Goal: Task Accomplishment & Management: Use online tool/utility

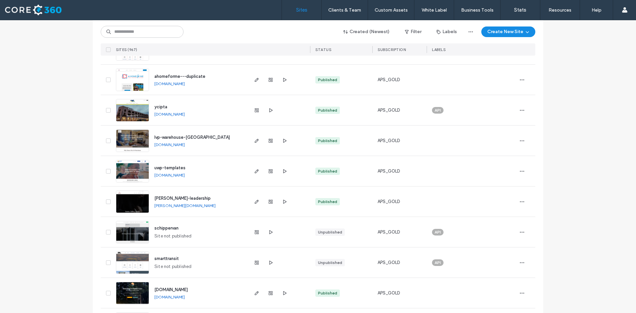
scroll to position [99, 0]
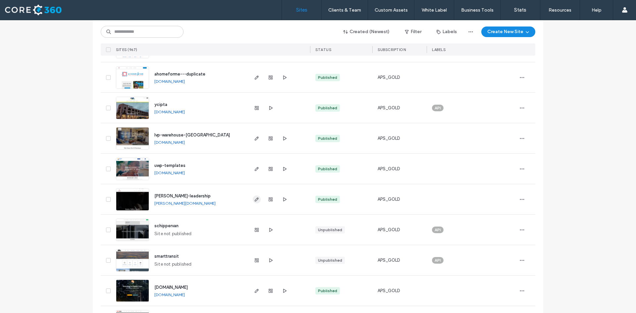
click at [256, 200] on icon "button" at bounding box center [256, 199] width 5 height 5
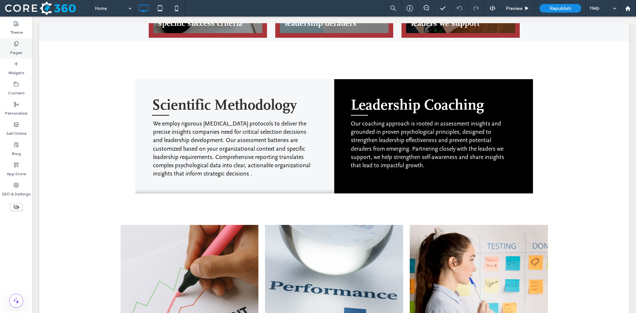
click at [19, 47] on label "Pages" at bounding box center [16, 50] width 12 height 9
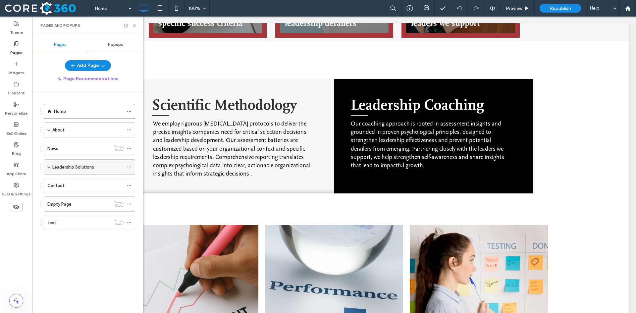
click at [82, 167] on label "Leadership Solutions" at bounding box center [73, 167] width 42 height 12
click at [135, 26] on icon at bounding box center [134, 25] width 5 height 5
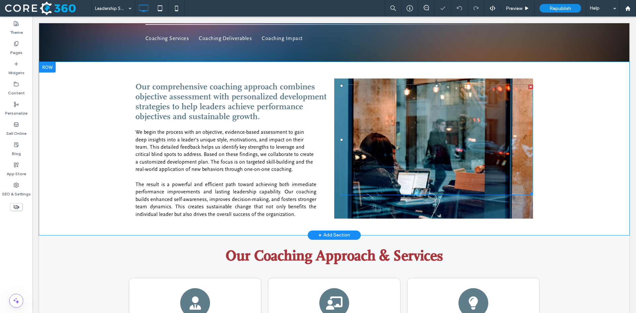
scroll to position [265, 0]
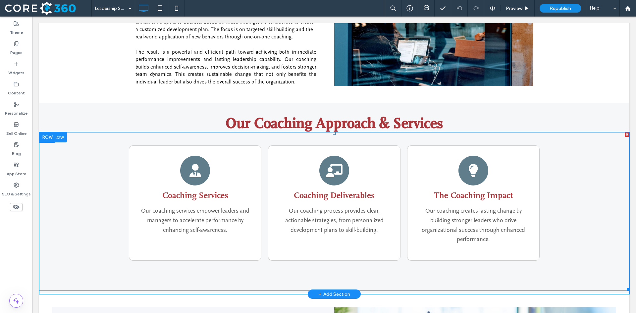
click at [210, 148] on span at bounding box center [334, 211] width 591 height 159
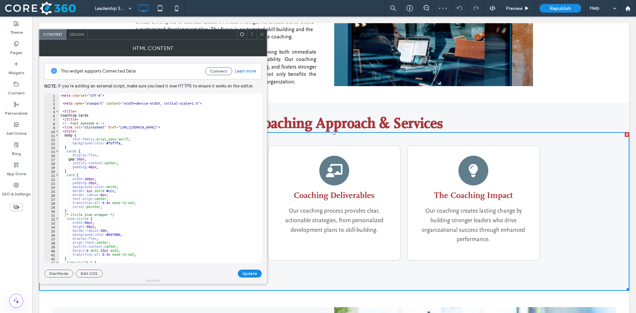
click at [111, 162] on div "< meta charset = "UTF-8" > < meta name = "viewport" content = "width=device-wid…" at bounding box center [190, 179] width 263 height 173
type textarea "****** *******"
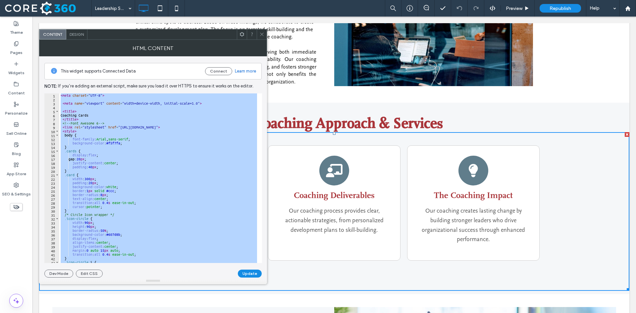
click at [261, 35] on icon at bounding box center [262, 34] width 5 height 5
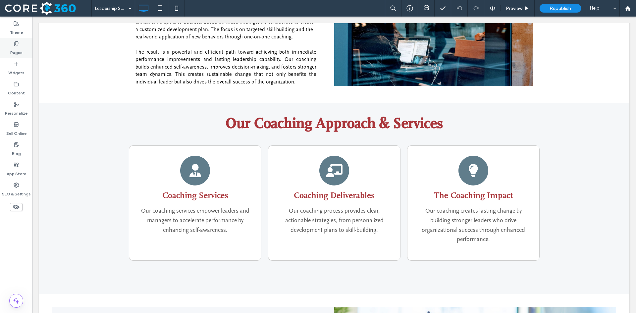
click at [19, 45] on icon at bounding box center [16, 43] width 5 height 5
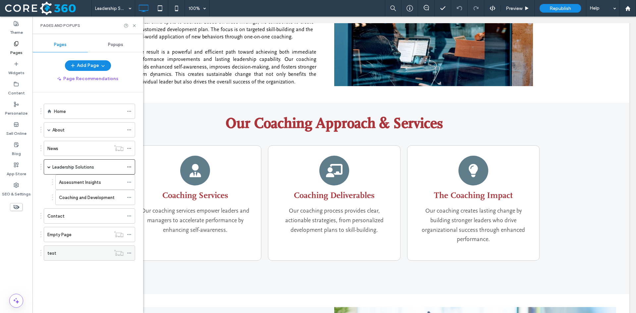
click at [79, 256] on div "test" at bounding box center [78, 253] width 63 height 7
click at [134, 26] on icon at bounding box center [134, 25] width 5 height 5
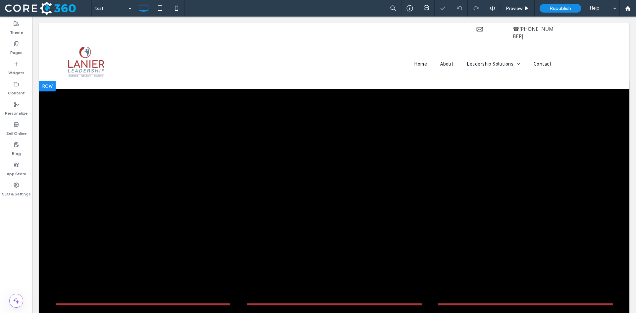
click at [51, 81] on div at bounding box center [47, 86] width 17 height 11
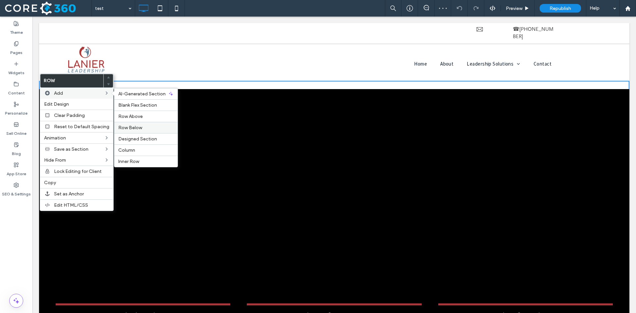
click at [128, 129] on span "Row Below" at bounding box center [130, 128] width 24 height 6
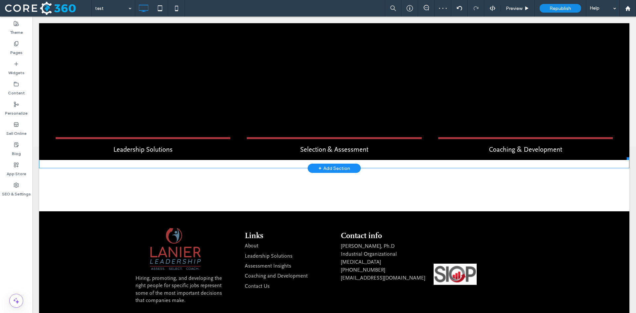
scroll to position [176, 0]
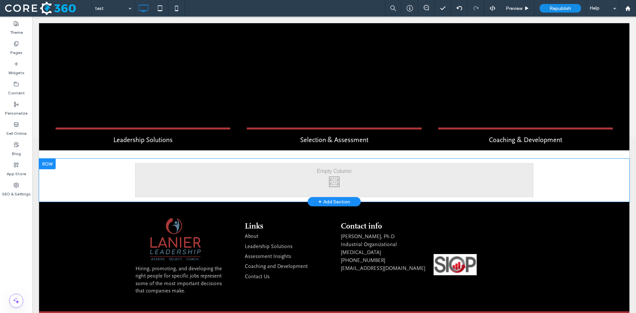
click at [44, 159] on div at bounding box center [47, 164] width 17 height 11
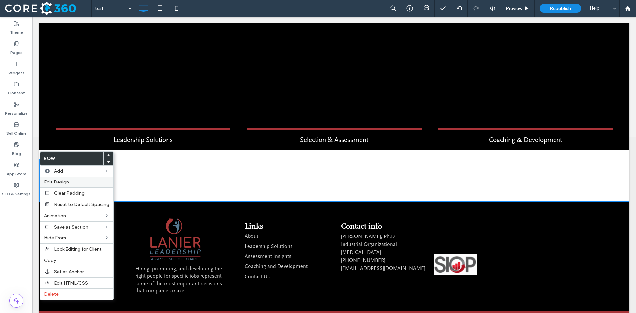
click at [78, 184] on label "Edit Design" at bounding box center [76, 182] width 65 height 6
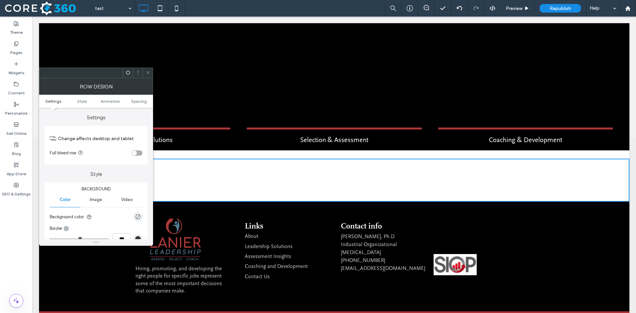
click at [140, 152] on div "toggle" at bounding box center [137, 152] width 11 height 5
click at [149, 72] on icon at bounding box center [148, 72] width 5 height 5
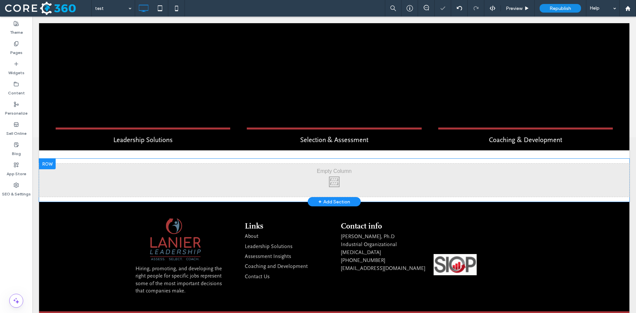
click at [46, 159] on div at bounding box center [47, 164] width 17 height 11
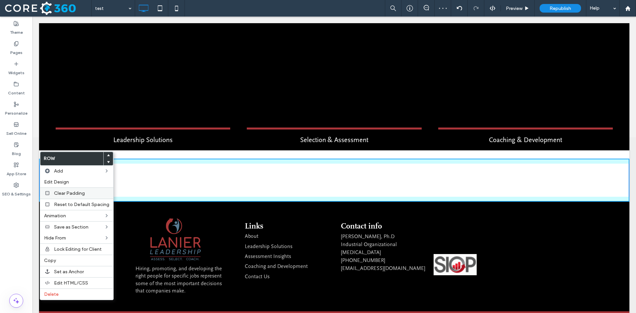
click at [62, 192] on span "Clear Padding" at bounding box center [69, 194] width 31 height 6
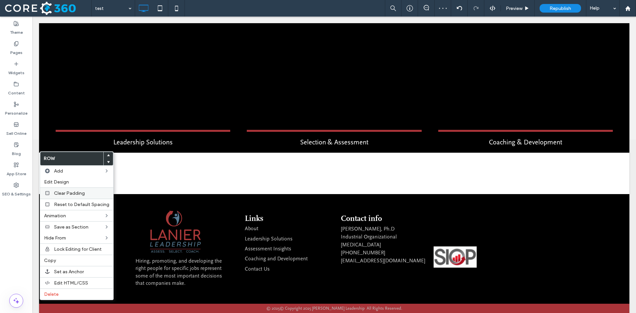
scroll to position [166, 0]
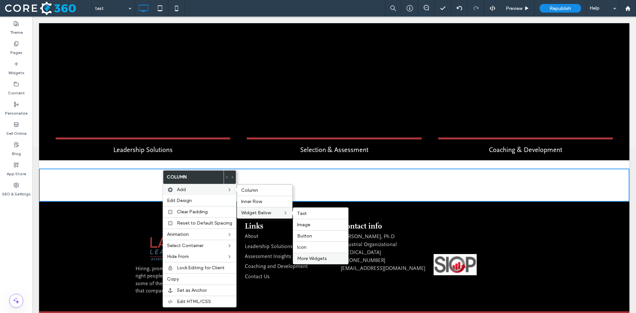
click at [321, 257] on span "More Widgets" at bounding box center [312, 259] width 30 height 6
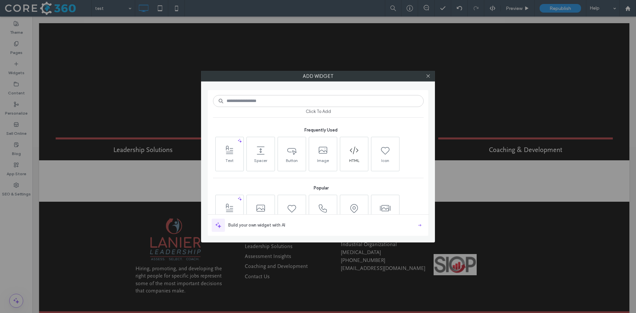
click at [358, 156] on span at bounding box center [354, 150] width 28 height 15
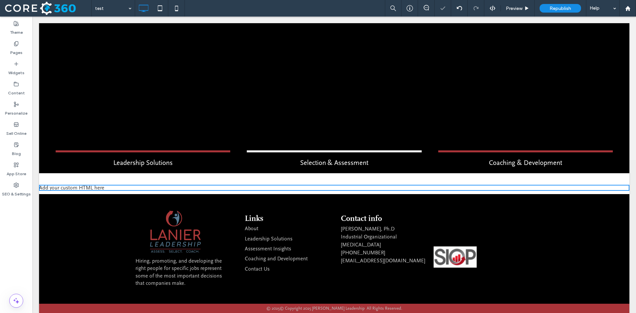
scroll to position [146, 0]
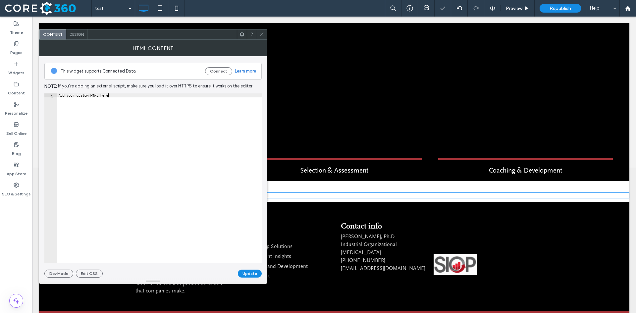
click at [119, 94] on div "Add your custom HTML here" at bounding box center [159, 182] width 205 height 178
paste textarea "Cursor at row 1"
type textarea "*******"
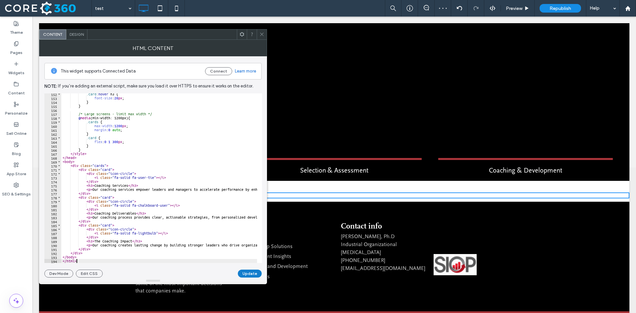
click at [251, 276] on button "Update" at bounding box center [250, 274] width 24 height 8
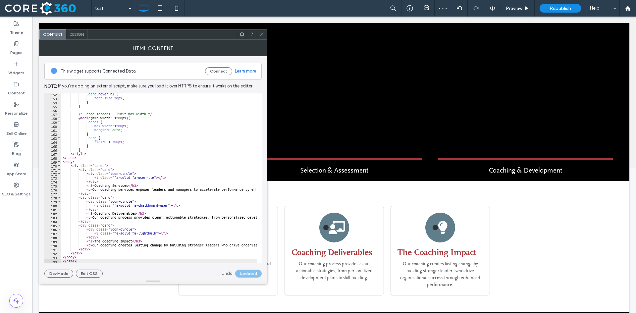
scroll to position [176, 0]
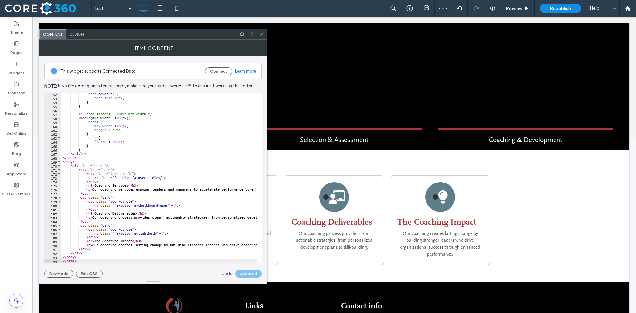
click at [264, 34] on icon at bounding box center [262, 34] width 5 height 5
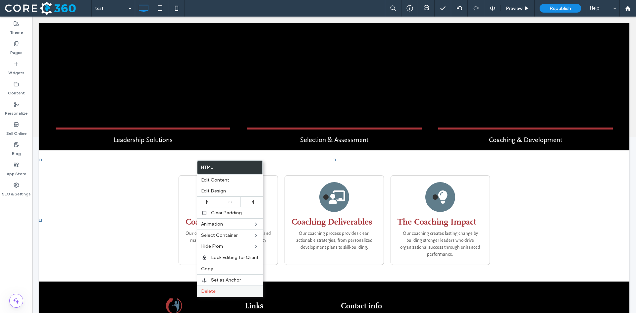
click at [220, 292] on label "Delete" at bounding box center [230, 292] width 58 height 6
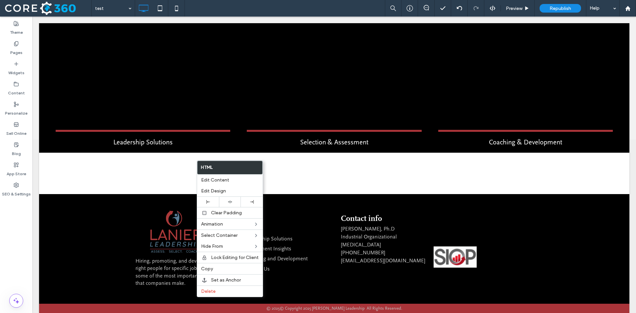
scroll to position [166, 0]
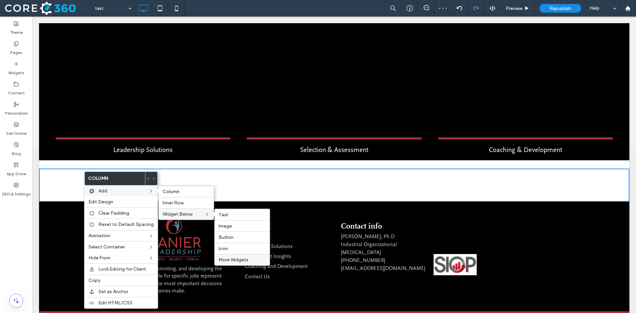
click at [249, 260] on label "More Widgets" at bounding box center [242, 260] width 47 height 6
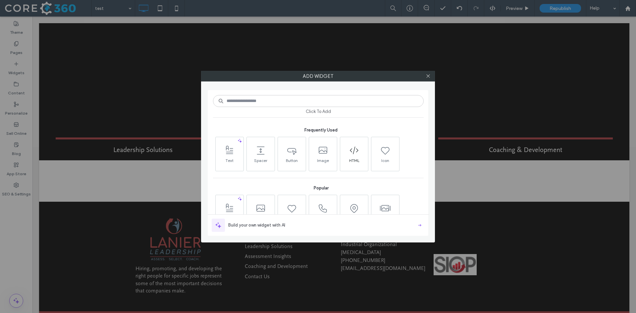
click at [354, 151] on use at bounding box center [354, 151] width 9 height 8
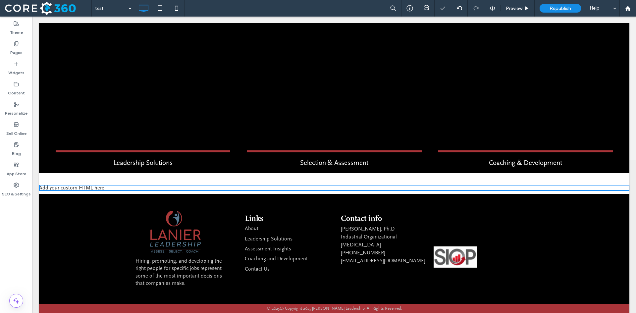
scroll to position [146, 0]
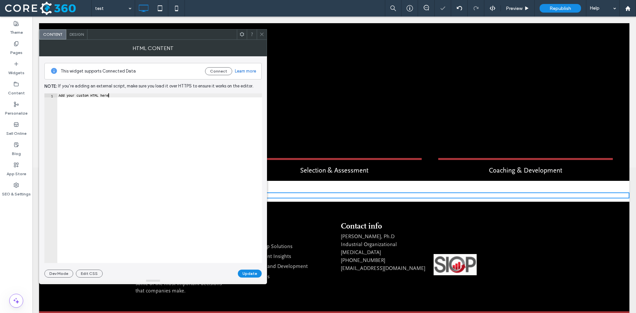
click at [114, 111] on div "Add your custom HTML here" at bounding box center [159, 182] width 205 height 178
paste textarea "Cursor at row 1"
type textarea "*******"
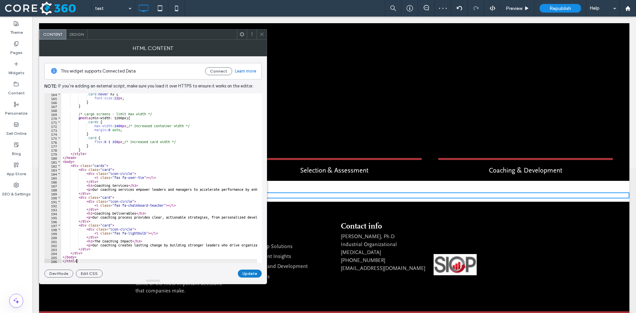
click at [250, 273] on button "Update" at bounding box center [250, 274] width 24 height 8
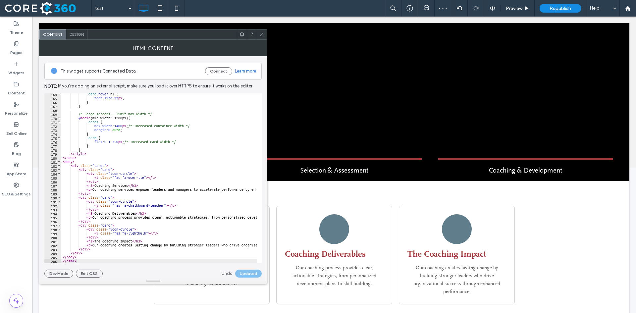
scroll to position [176, 0]
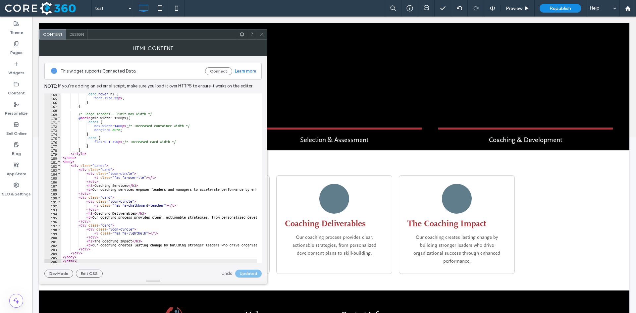
click at [262, 31] on span at bounding box center [262, 34] width 5 height 10
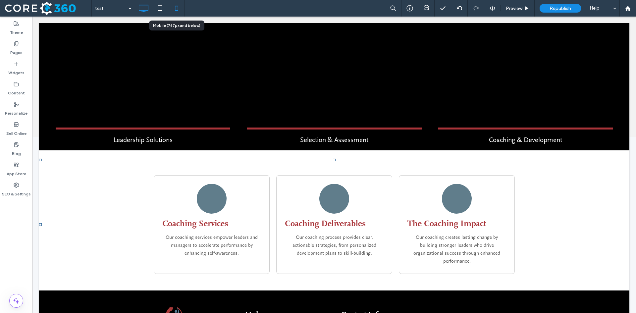
click at [176, 8] on icon at bounding box center [176, 8] width 13 height 13
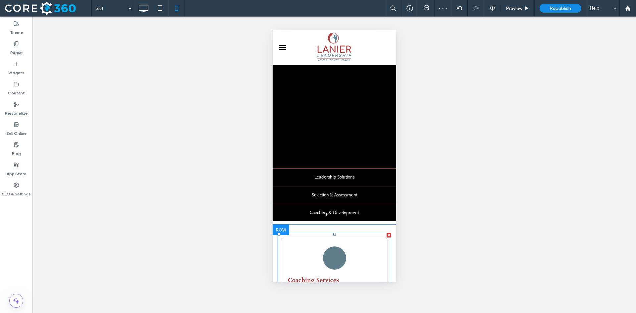
scroll to position [0, 0]
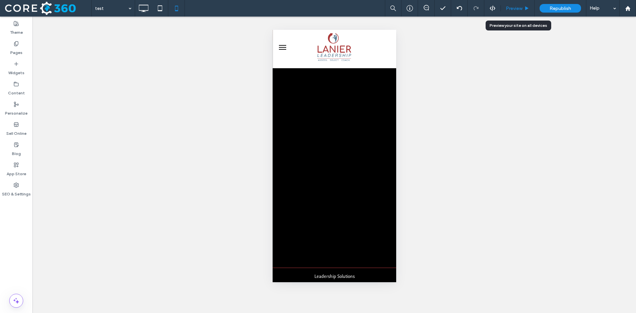
click at [514, 8] on span "Preview" at bounding box center [514, 9] width 17 height 6
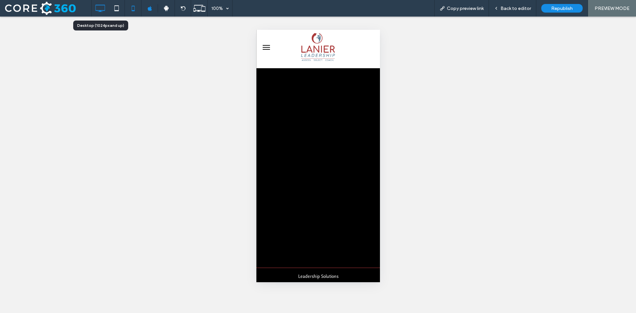
click at [102, 8] on icon at bounding box center [99, 8] width 13 height 13
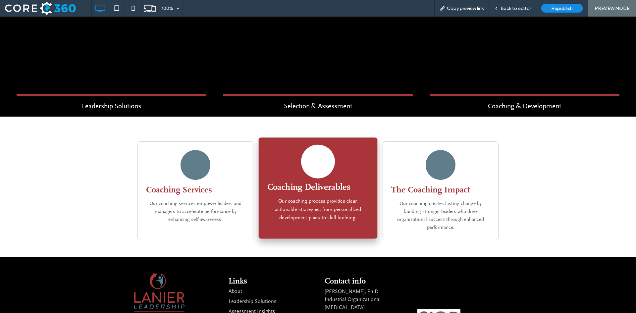
scroll to position [258, 0]
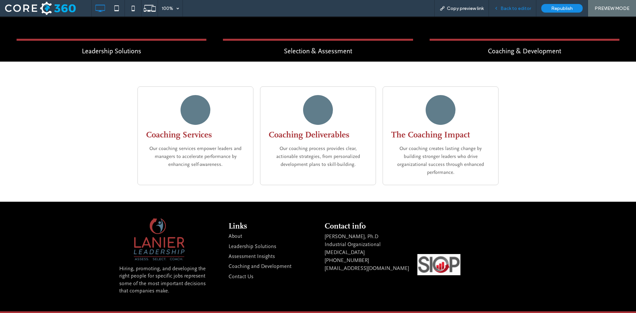
drag, startPoint x: 514, startPoint y: 12, endPoint x: 457, endPoint y: 0, distance: 58.2
click at [514, 12] on div "Back to editor" at bounding box center [512, 8] width 47 height 17
click at [507, 9] on span "Back to editor" at bounding box center [516, 9] width 30 height 6
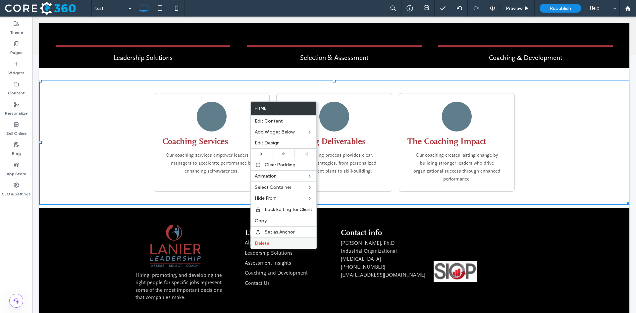
click at [283, 244] on label "Delete" at bounding box center [284, 244] width 58 height 6
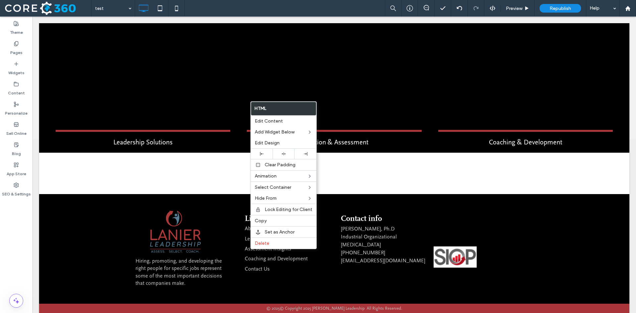
scroll to position [166, 0]
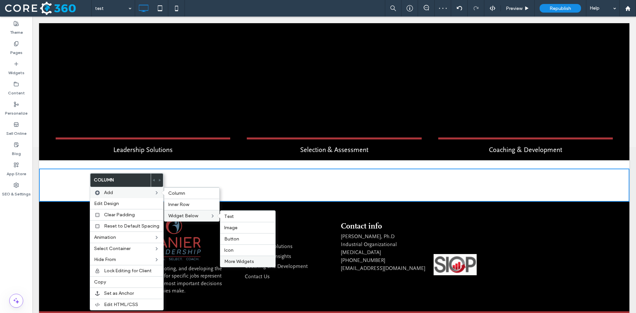
click at [241, 262] on span "More Widgets" at bounding box center [239, 262] width 30 height 6
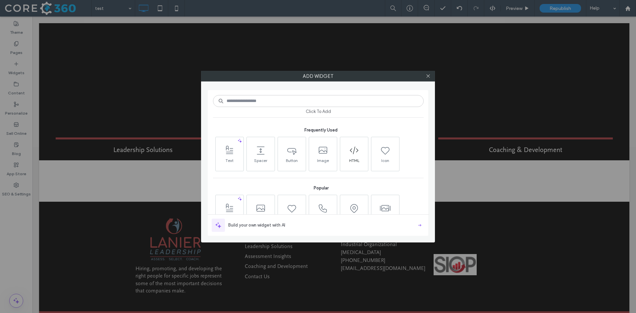
click at [357, 156] on span at bounding box center [354, 150] width 28 height 15
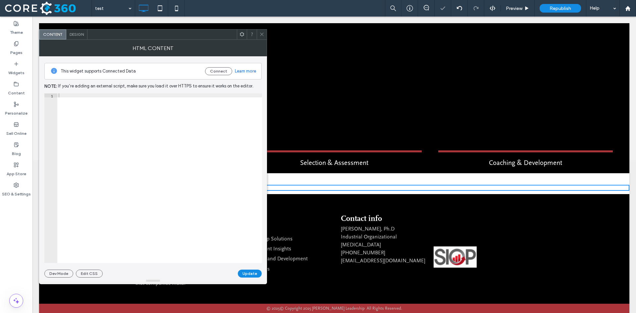
scroll to position [146, 0]
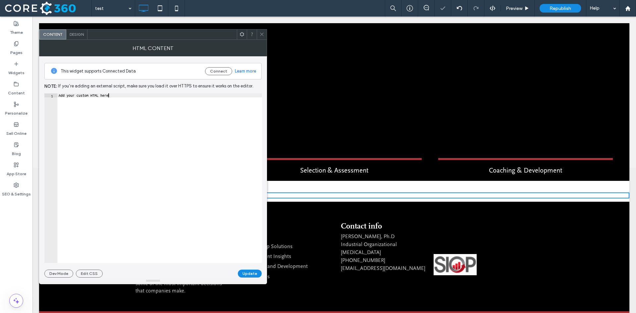
click at [129, 124] on div "Add your custom HTML here" at bounding box center [159, 182] width 205 height 178
paste textarea "Cursor at row 1"
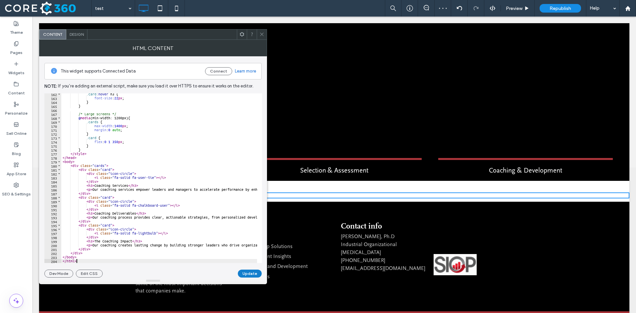
type textarea "*******"
click at [254, 273] on button "Update" at bounding box center [250, 274] width 24 height 8
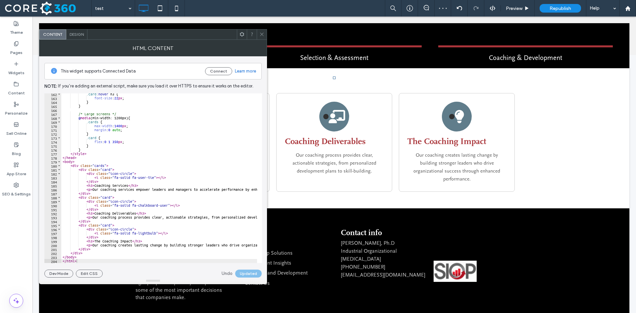
click at [259, 35] on div at bounding box center [262, 34] width 10 height 10
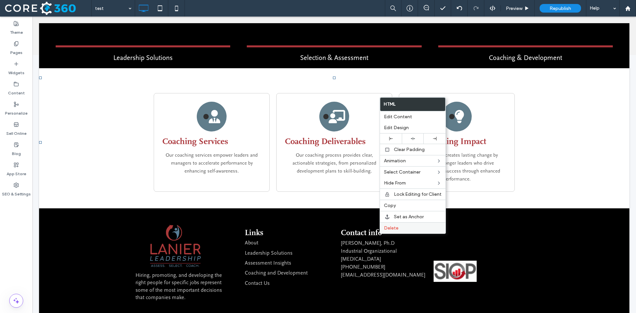
click at [408, 231] on label "Delete" at bounding box center [413, 228] width 58 height 6
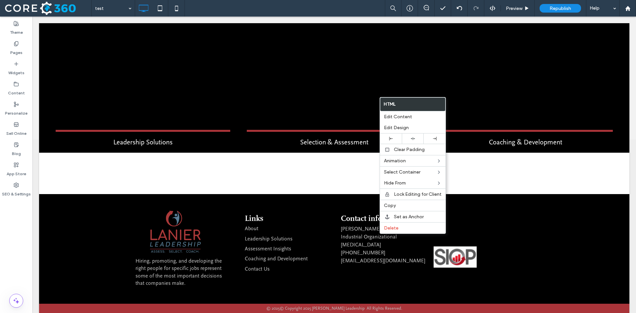
scroll to position [166, 0]
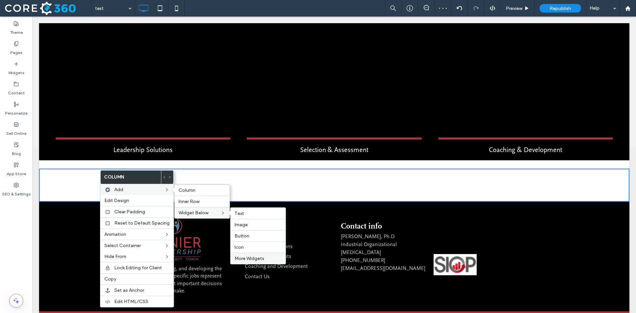
click at [253, 257] on span "More Widgets" at bounding box center [250, 259] width 30 height 6
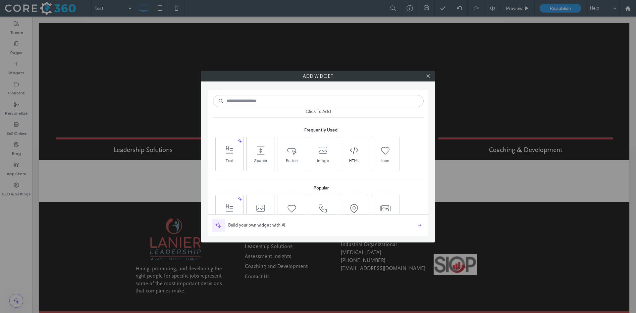
click at [358, 151] on use at bounding box center [354, 151] width 9 height 8
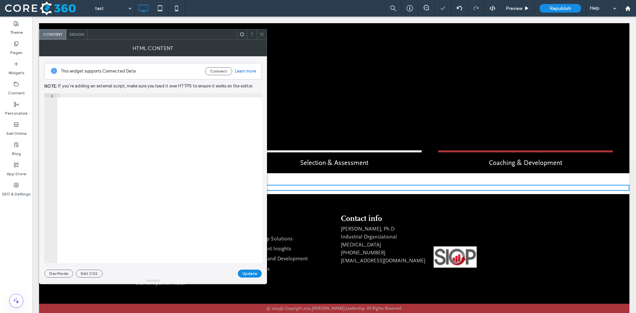
scroll to position [146, 0]
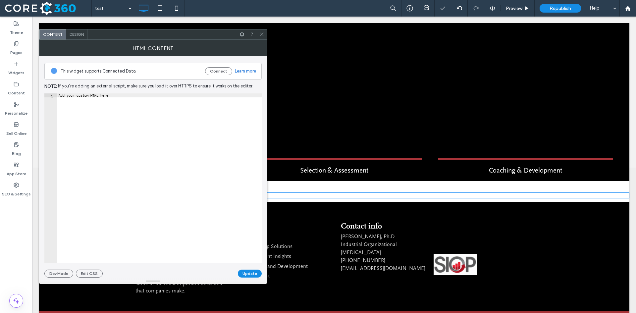
click at [133, 108] on div "Add your custom HTML here" at bounding box center [159, 182] width 205 height 178
paste textarea "Cursor at row 1"
type textarea "*******"
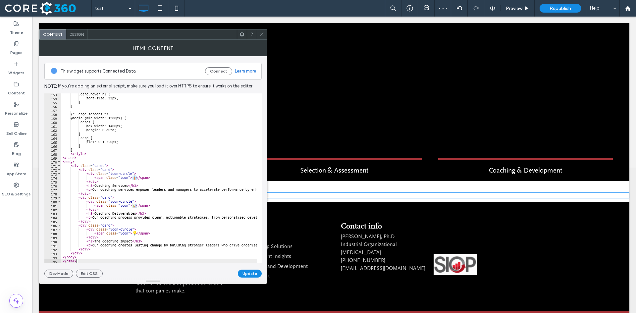
scroll to position [606, 0]
click at [250, 276] on button "Update" at bounding box center [250, 274] width 24 height 8
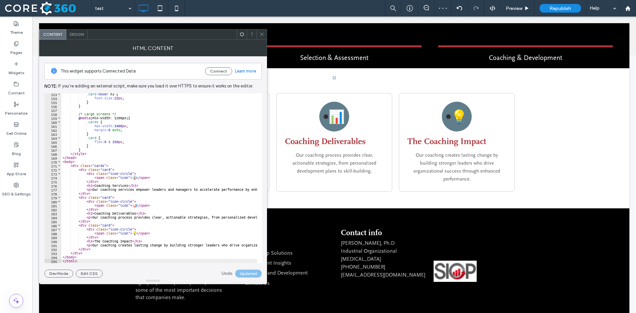
click at [261, 34] on icon at bounding box center [262, 34] width 5 height 5
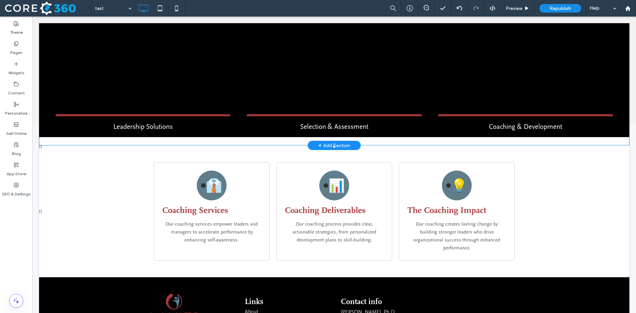
scroll to position [192, 0]
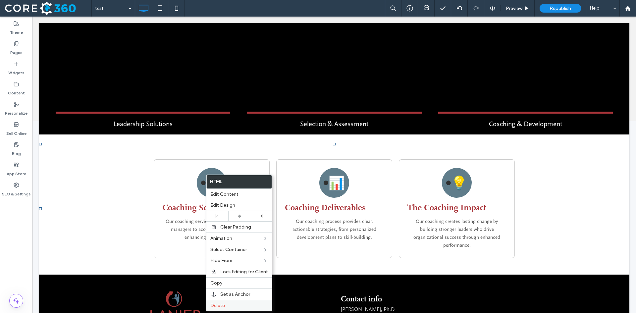
click at [221, 306] on span "Delete" at bounding box center [217, 306] width 15 height 6
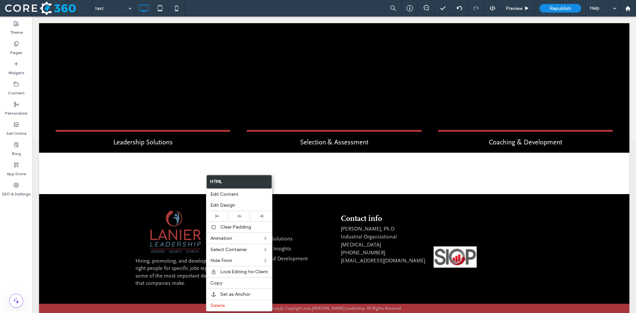
scroll to position [166, 0]
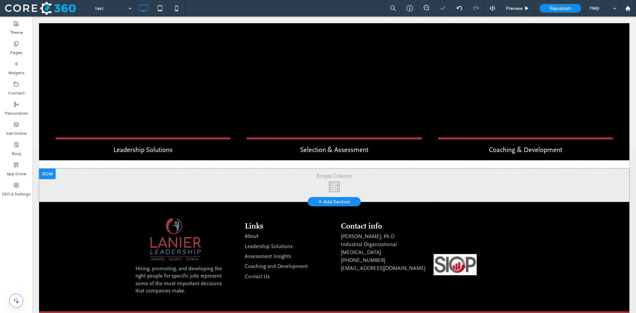
drag, startPoint x: 174, startPoint y: 189, endPoint x: 99, endPoint y: 164, distance: 78.6
click at [99, 169] on div "Click To Paste" at bounding box center [334, 185] width 591 height 33
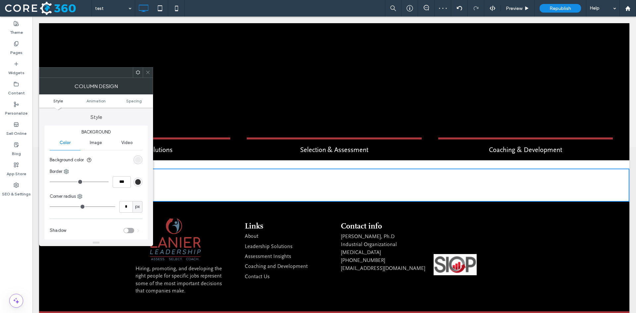
drag, startPoint x: 115, startPoint y: 189, endPoint x: 261, endPoint y: 184, distance: 145.3
click at [261, 184] on div "Click To Paste" at bounding box center [334, 185] width 591 height 33
click at [148, 72] on use at bounding box center [147, 72] width 3 height 3
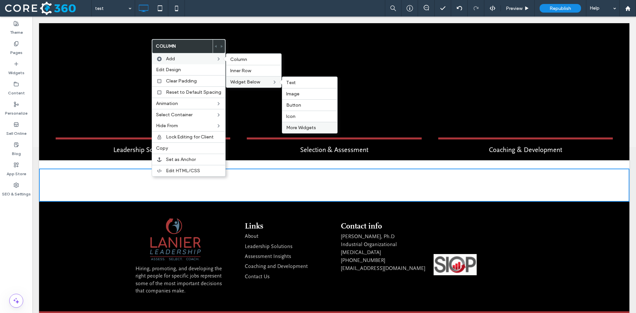
click at [317, 130] on label "More Widgets" at bounding box center [309, 128] width 47 height 6
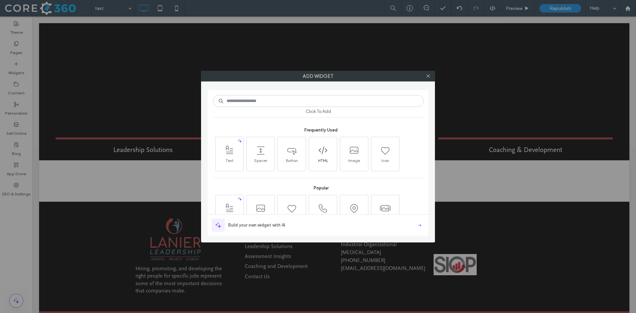
click at [325, 154] on icon at bounding box center [323, 150] width 11 height 11
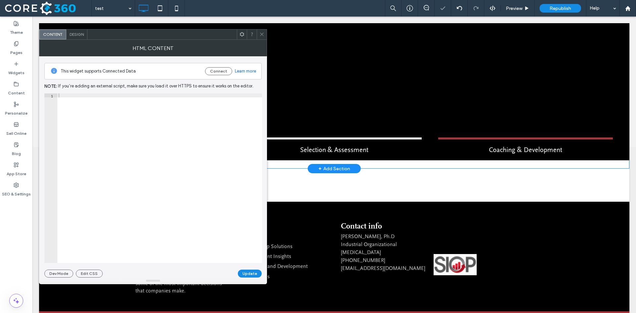
scroll to position [146, 0]
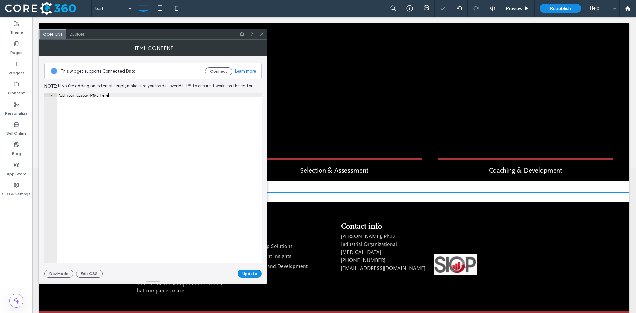
click at [128, 99] on div "Add your custom HTML here" at bounding box center [159, 182] width 205 height 178
paste textarea "Cursor at row 1"
type textarea "*******"
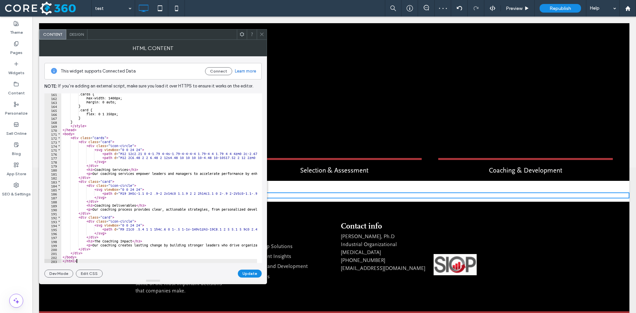
scroll to position [638, 0]
click at [257, 276] on button "Update" at bounding box center [250, 274] width 24 height 8
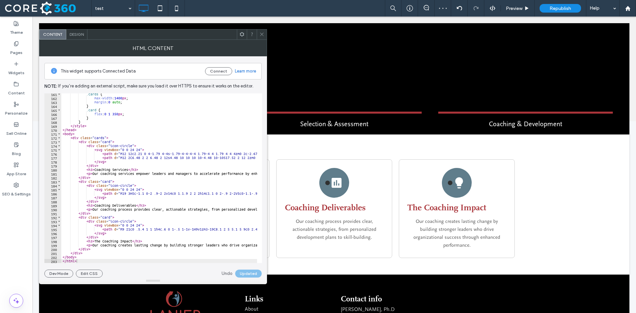
click at [262, 30] on span at bounding box center [262, 34] width 5 height 10
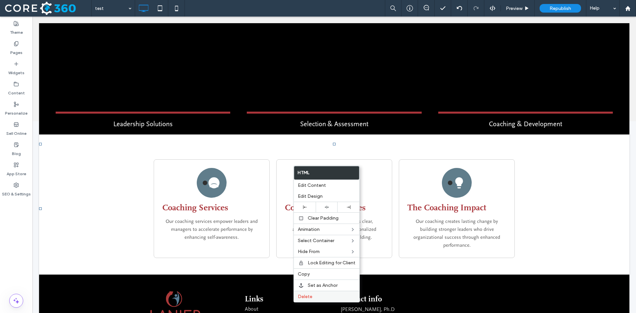
click at [315, 293] on div "Delete" at bounding box center [327, 296] width 66 height 11
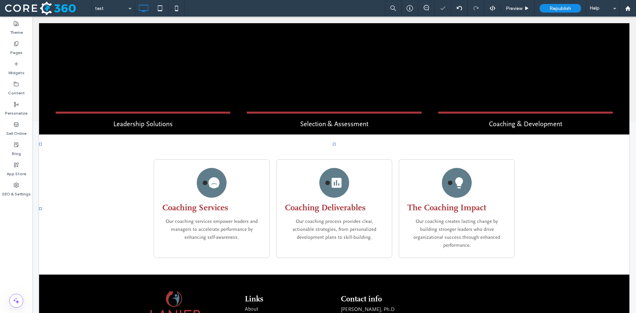
scroll to position [166, 0]
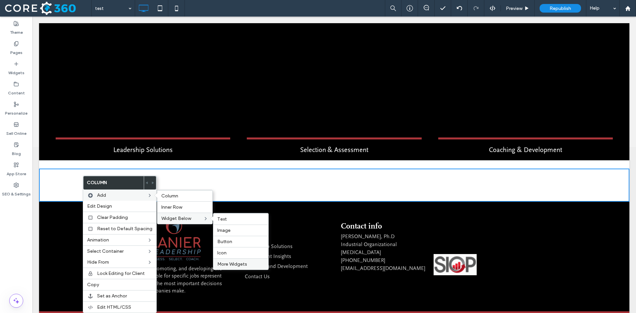
click at [234, 263] on span "More Widgets" at bounding box center [232, 265] width 30 height 6
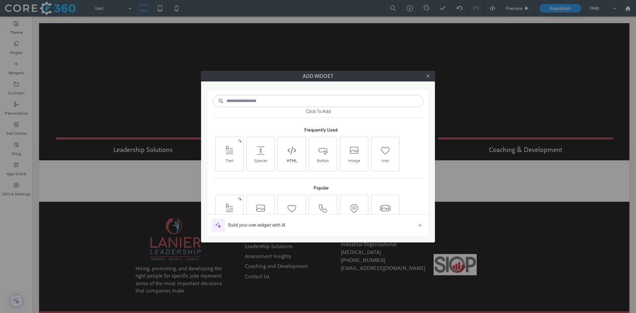
click at [291, 155] on icon at bounding box center [292, 150] width 11 height 11
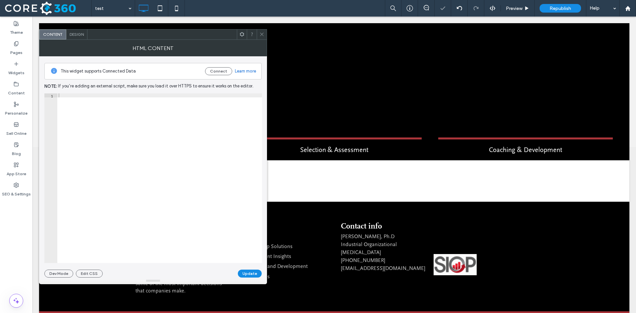
scroll to position [146, 0]
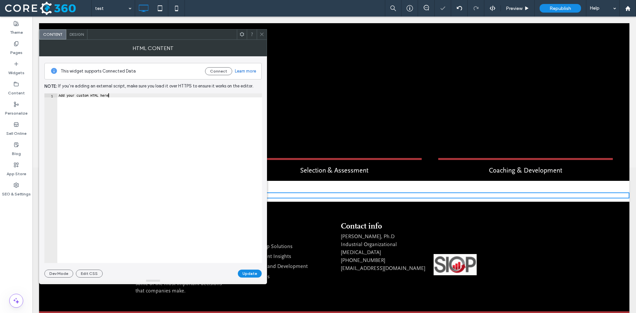
click at [152, 107] on div "Add your custom HTML here" at bounding box center [159, 182] width 205 height 178
paste textarea "Cursor at row 1"
type textarea "*******"
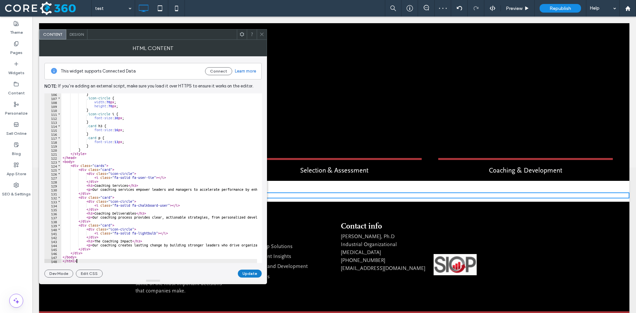
click at [253, 272] on button "Update" at bounding box center [250, 274] width 24 height 8
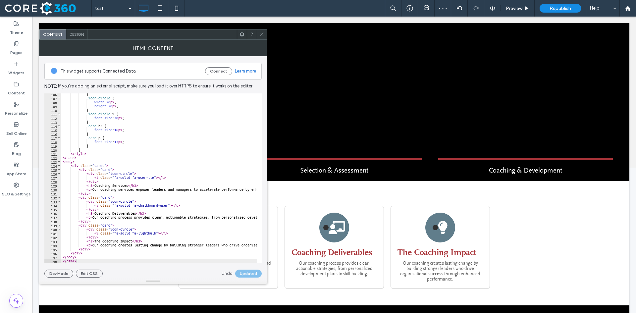
scroll to position [192, 0]
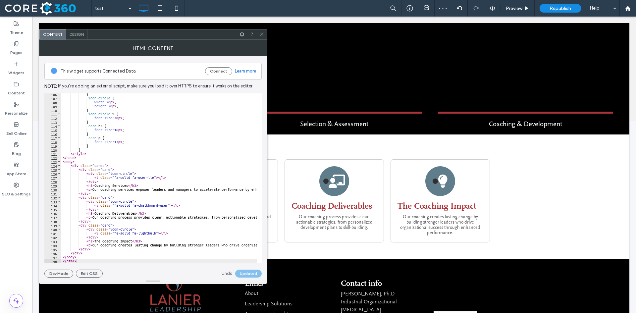
click at [262, 33] on icon at bounding box center [262, 34] width 5 height 5
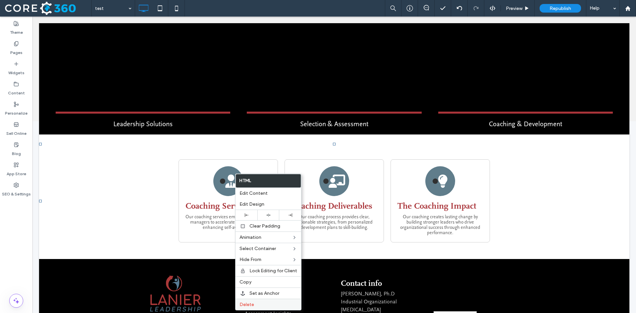
click at [250, 303] on span "Delete" at bounding box center [247, 305] width 15 height 6
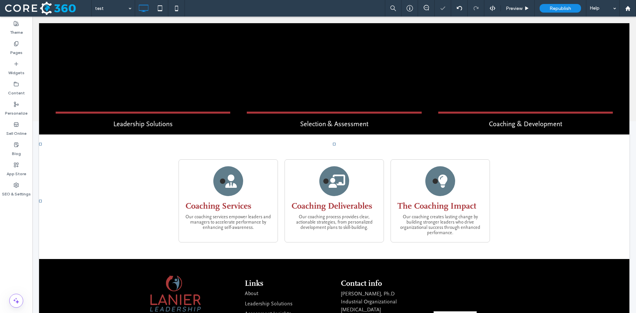
scroll to position [166, 0]
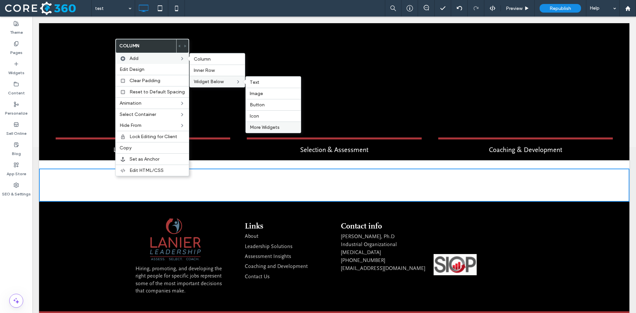
click at [268, 129] on span "More Widgets" at bounding box center [265, 128] width 30 height 6
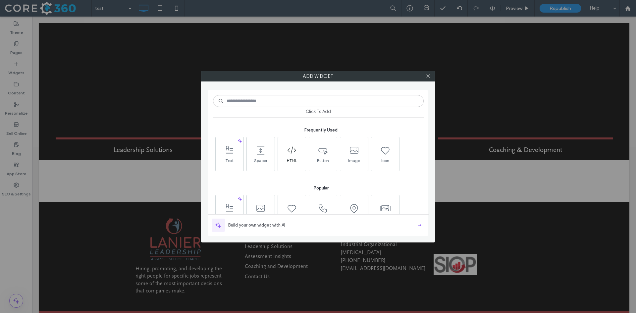
click at [297, 155] on icon at bounding box center [292, 150] width 11 height 11
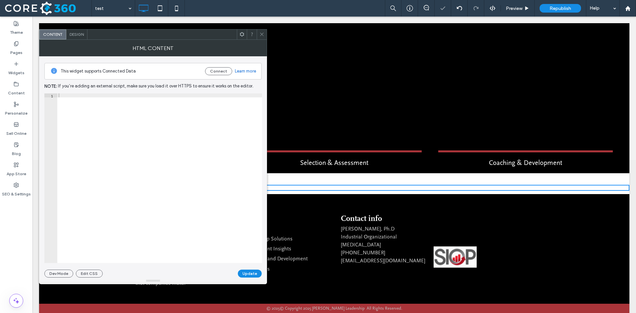
scroll to position [146, 0]
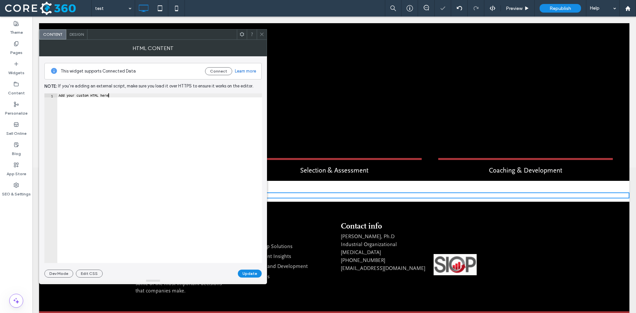
click at [134, 93] on div "Add your custom HTML here" at bounding box center [159, 182] width 205 height 178
paste textarea "Cursor at row 1"
type textarea "*******"
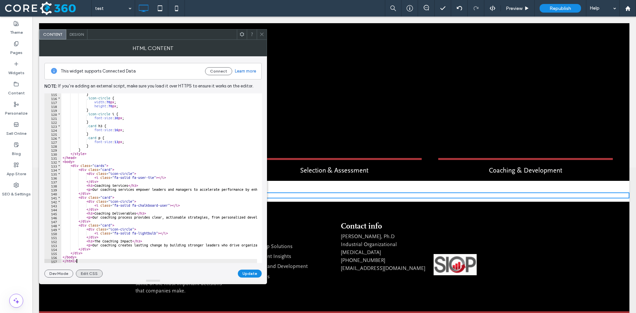
click at [87, 273] on button "Edit CSS" at bounding box center [89, 274] width 27 height 8
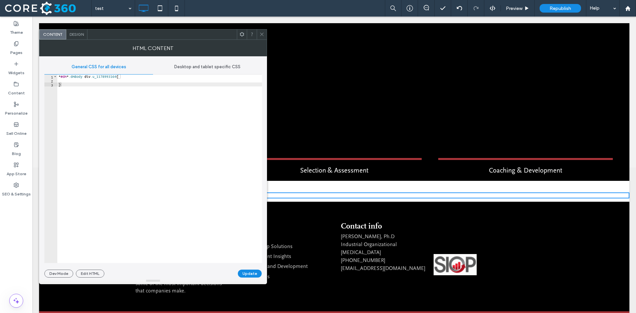
type textarea "*"
click at [90, 94] on div "* #dm * .dmBody div .u_1178993164 { }" at bounding box center [159, 173] width 205 height 197
paste textarea "*"
type textarea "*"
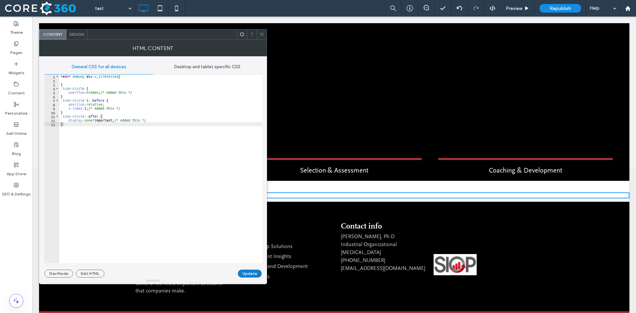
click at [254, 274] on button "Update" at bounding box center [250, 274] width 24 height 8
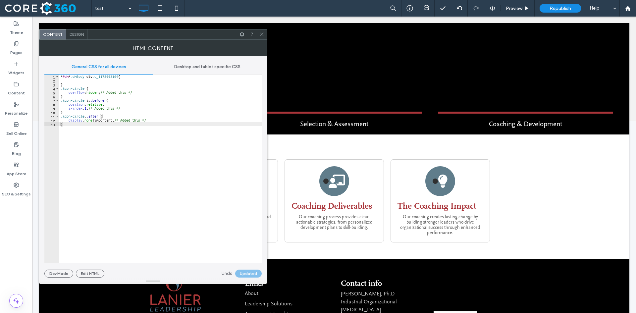
click at [262, 31] on span at bounding box center [262, 34] width 5 height 10
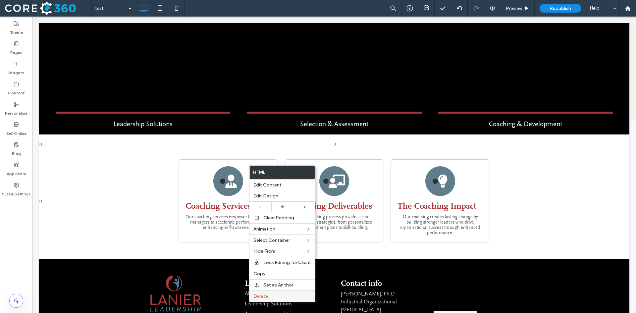
click at [275, 295] on label "Delete" at bounding box center [283, 297] width 58 height 6
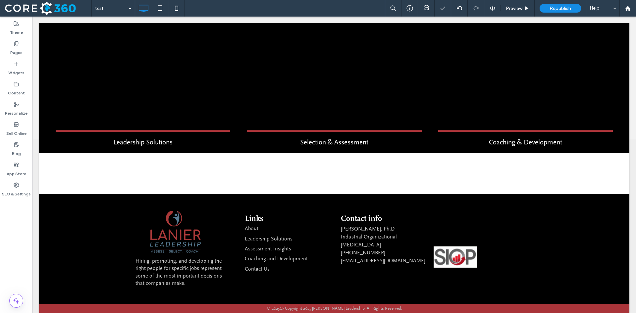
scroll to position [166, 0]
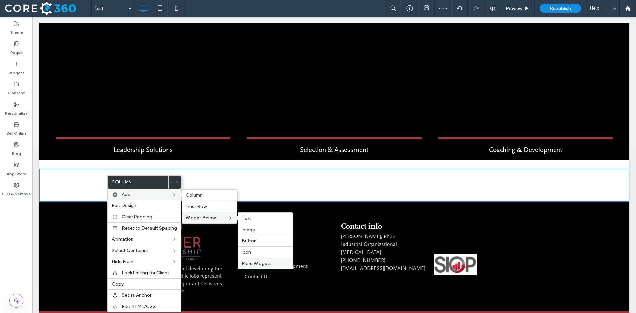
click at [260, 261] on span "More Widgets" at bounding box center [257, 264] width 30 height 6
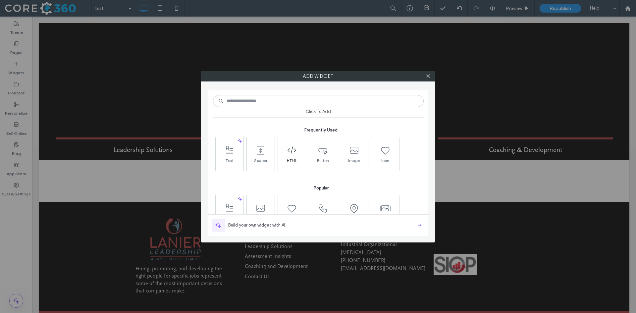
click at [292, 153] on icon at bounding box center [292, 150] width 11 height 11
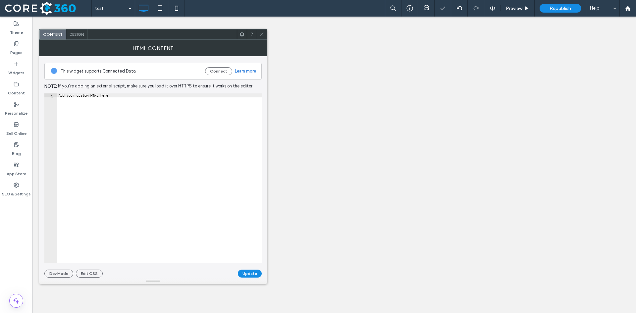
click at [128, 112] on div "Add your custom HTML here" at bounding box center [159, 182] width 205 height 178
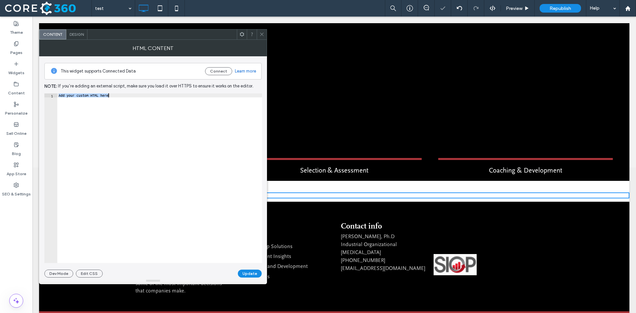
paste textarea "Cursor at row 1"
type textarea "*******"
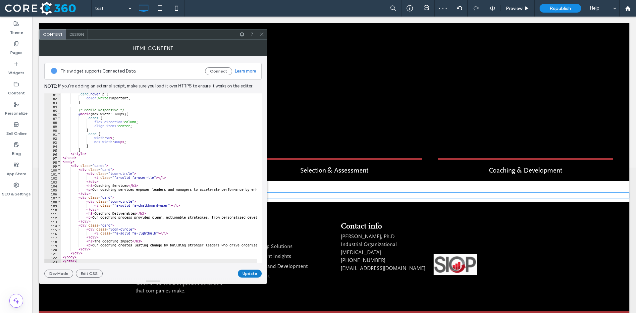
click at [254, 275] on button "Update" at bounding box center [250, 274] width 24 height 8
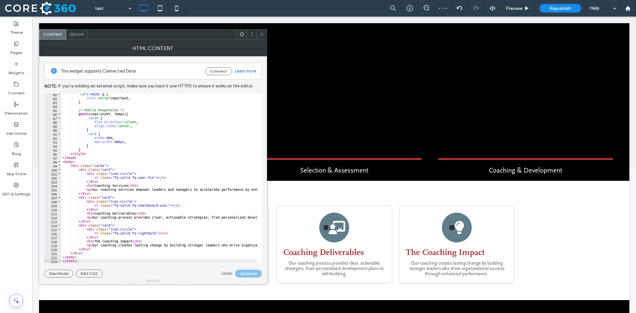
scroll to position [192, 0]
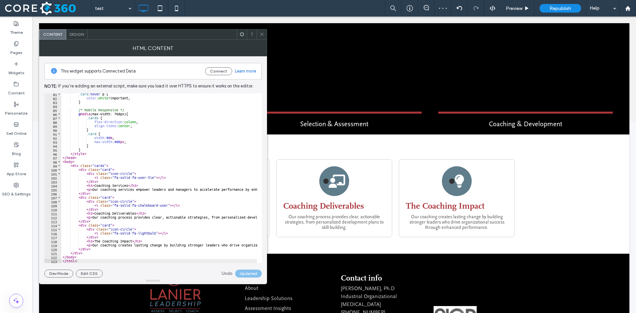
click at [260, 35] on icon at bounding box center [262, 34] width 5 height 5
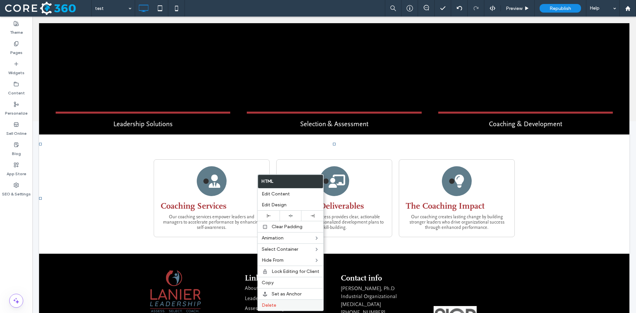
click at [276, 305] on label "Delete" at bounding box center [291, 306] width 58 height 6
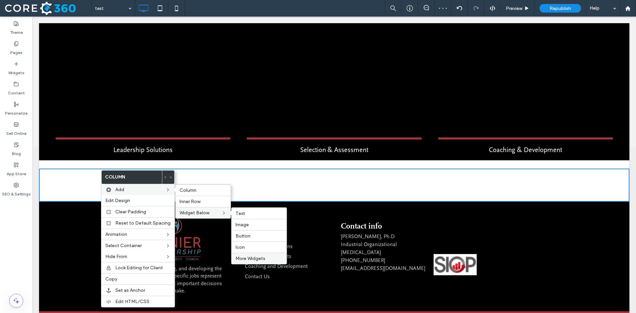
click at [262, 262] on div "More Widgets" at bounding box center [259, 258] width 55 height 11
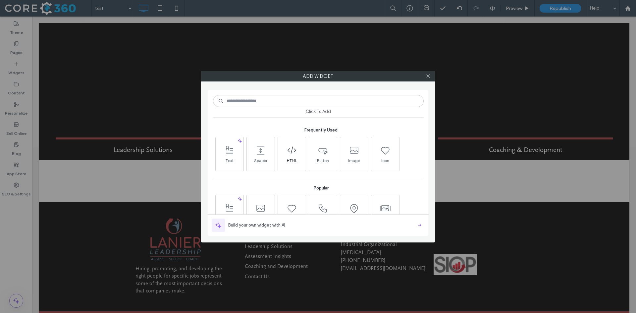
click at [284, 158] on span "HTML" at bounding box center [292, 162] width 28 height 9
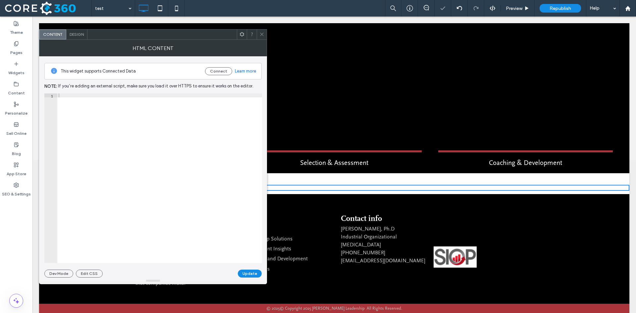
scroll to position [146, 0]
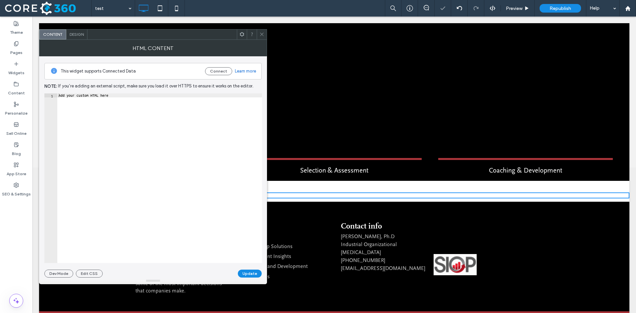
click at [117, 102] on div "Add your custom HTML here" at bounding box center [159, 182] width 205 height 178
paste textarea "Cursor at row 1"
type textarea "*******"
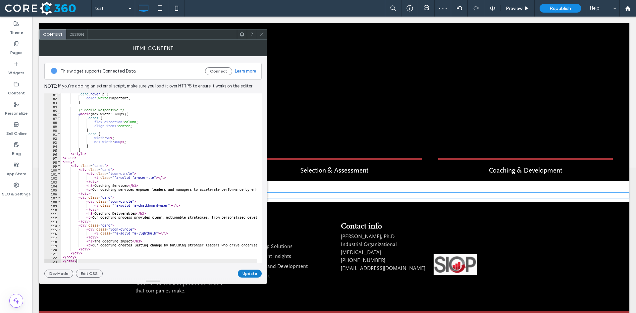
click at [251, 275] on button "Update" at bounding box center [250, 274] width 24 height 8
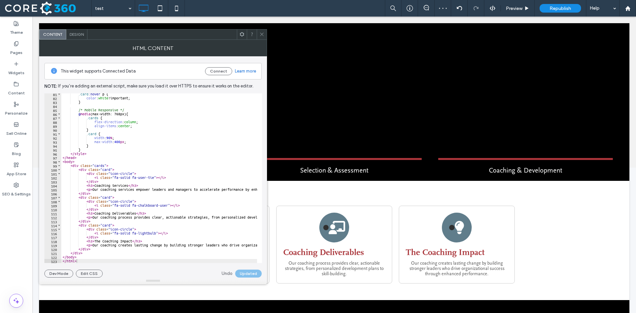
scroll to position [192, 0]
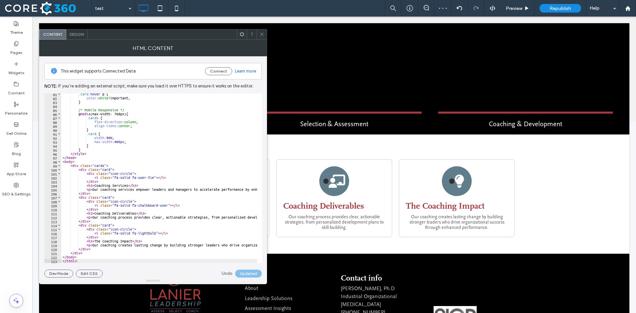
click at [264, 36] on icon at bounding box center [262, 34] width 5 height 5
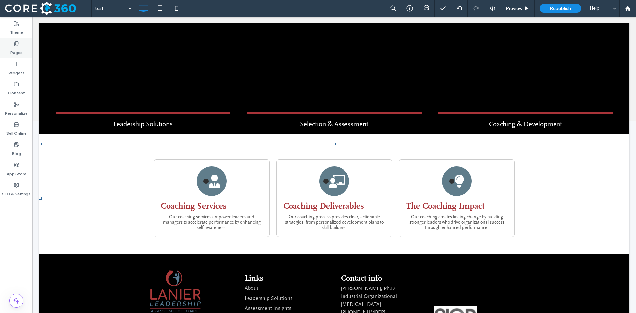
click at [15, 43] on use at bounding box center [16, 43] width 4 height 4
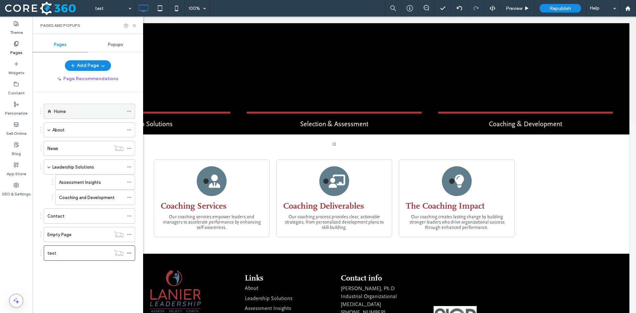
click at [85, 110] on div "Home" at bounding box center [89, 111] width 70 height 7
click at [137, 23] on div "Pages and Popups" at bounding box center [87, 26] width 111 height 18
click at [135, 25] on icon at bounding box center [134, 25] width 5 height 5
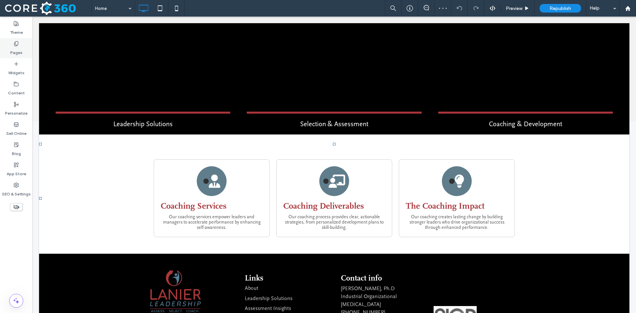
click at [25, 46] on div "Pages" at bounding box center [16, 48] width 32 height 20
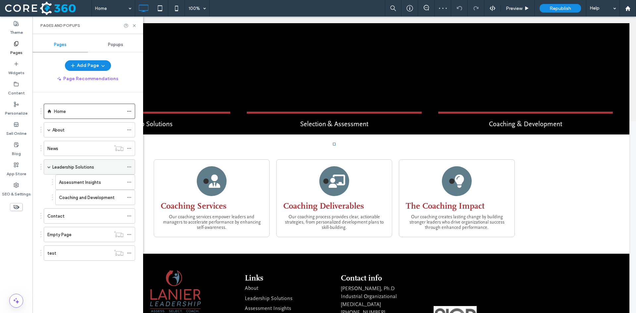
click at [90, 169] on label "Leadership Solutions" at bounding box center [73, 167] width 42 height 12
click at [134, 26] on use at bounding box center [134, 25] width 3 height 3
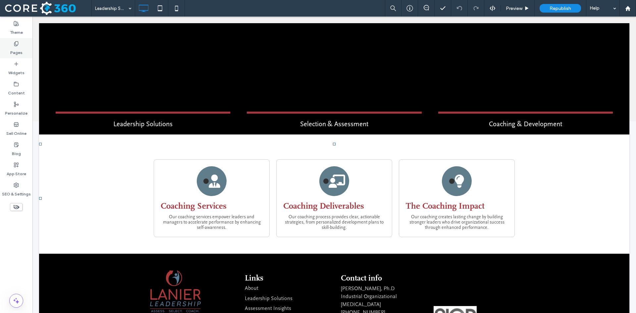
click at [20, 49] on label "Pages" at bounding box center [16, 50] width 12 height 9
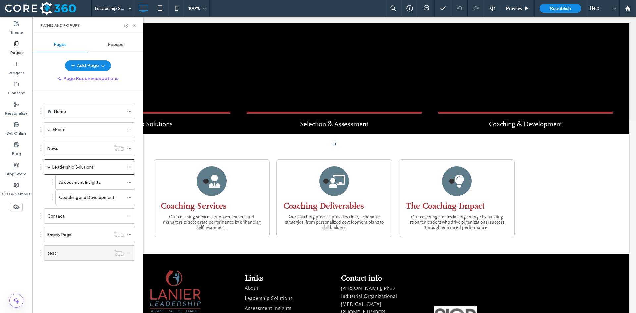
click at [70, 252] on div "test" at bounding box center [78, 253] width 63 height 7
click at [134, 25] on icon at bounding box center [134, 25] width 5 height 5
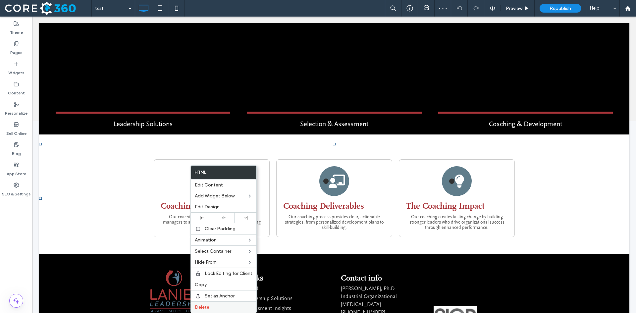
click at [226, 308] on label "Delete" at bounding box center [224, 308] width 58 height 6
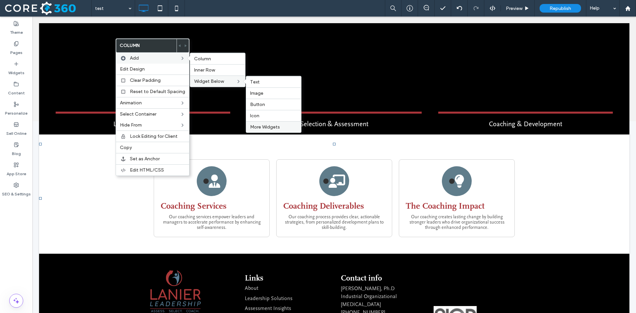
click at [265, 128] on span "More Widgets" at bounding box center [265, 127] width 30 height 6
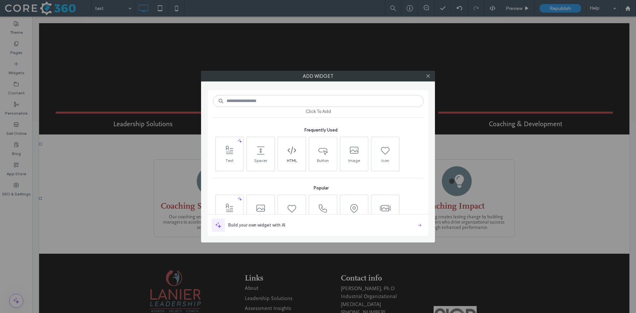
click at [295, 155] on icon at bounding box center [292, 150] width 11 height 11
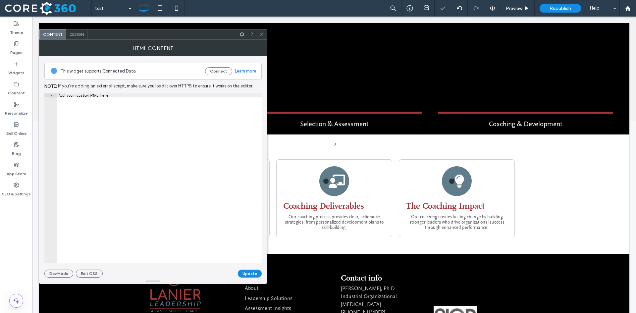
click at [132, 102] on div "Add your custom HTML here" at bounding box center [159, 182] width 205 height 178
paste textarea "Cursor at row 1"
type textarea "*******"
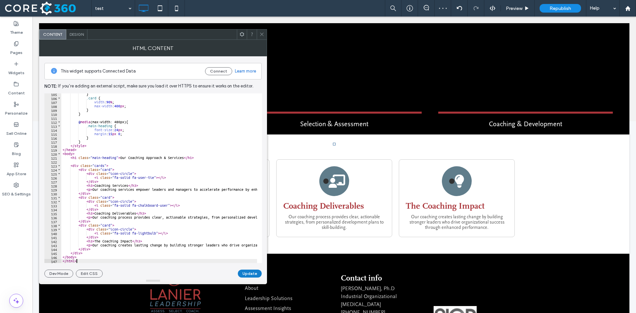
click at [249, 274] on button "Update" at bounding box center [250, 274] width 24 height 8
click at [259, 32] on div at bounding box center [262, 34] width 10 height 10
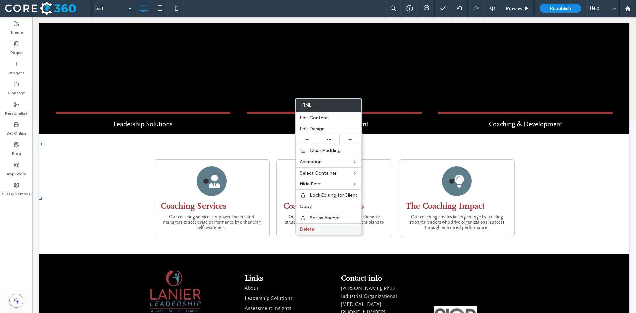
click at [315, 228] on label "Delete" at bounding box center [329, 229] width 58 height 6
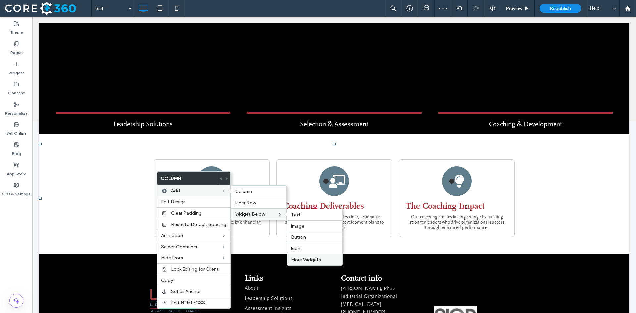
click at [316, 260] on span "More Widgets" at bounding box center [306, 260] width 30 height 6
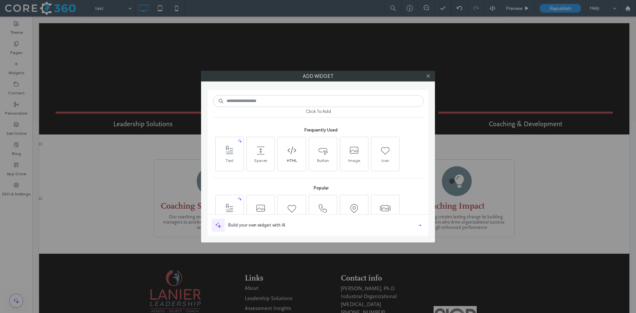
click at [291, 155] on icon at bounding box center [292, 150] width 11 height 11
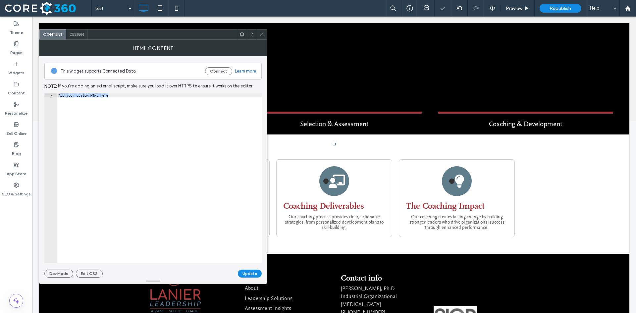
drag, startPoint x: 125, startPoint y: 101, endPoint x: 57, endPoint y: 88, distance: 68.4
click at [57, 88] on div "**********" at bounding box center [152, 166] width 217 height 221
drag, startPoint x: 74, startPoint y: 94, endPoint x: 231, endPoint y: 152, distance: 167.9
click at [231, 152] on div "Add your custom HTML here" at bounding box center [159, 178] width 205 height 170
paste textarea "Cursor at row 1"
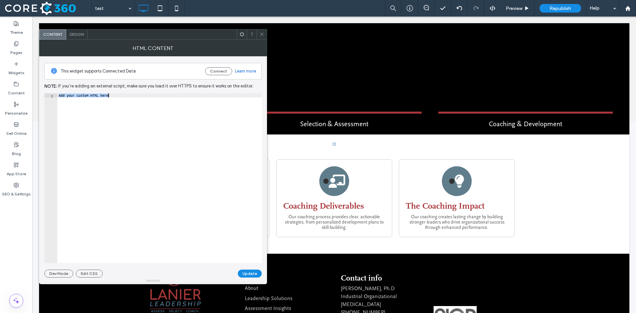
type textarea "*******"
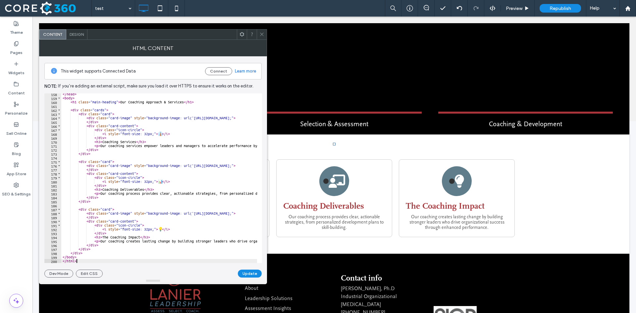
scroll to position [626, 0]
click at [251, 272] on button "Update" at bounding box center [250, 274] width 24 height 8
click at [263, 31] on span at bounding box center [262, 34] width 5 height 10
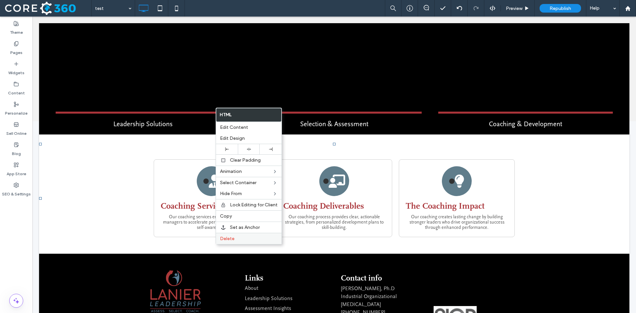
click at [258, 234] on div "Delete" at bounding box center [249, 238] width 66 height 11
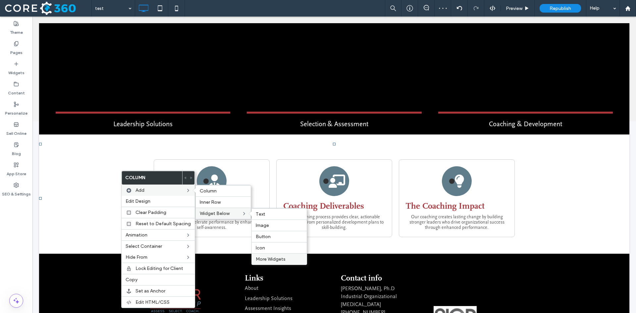
click at [273, 260] on span "More Widgets" at bounding box center [271, 260] width 30 height 6
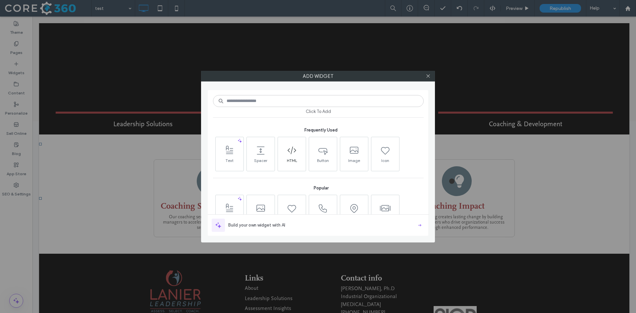
click at [280, 148] on span at bounding box center [292, 150] width 28 height 15
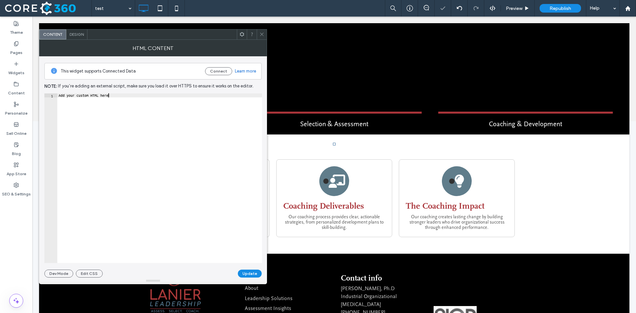
click at [160, 97] on div "Add your custom HTML here" at bounding box center [159, 182] width 205 height 178
paste textarea "Cursor at row 1"
type textarea "*******"
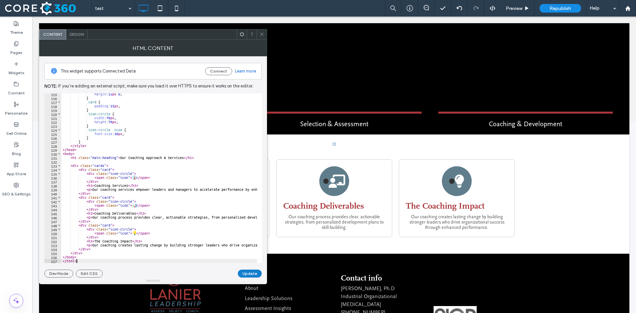
click at [256, 275] on button "Update" at bounding box center [250, 274] width 24 height 8
click at [262, 34] on icon at bounding box center [262, 34] width 5 height 5
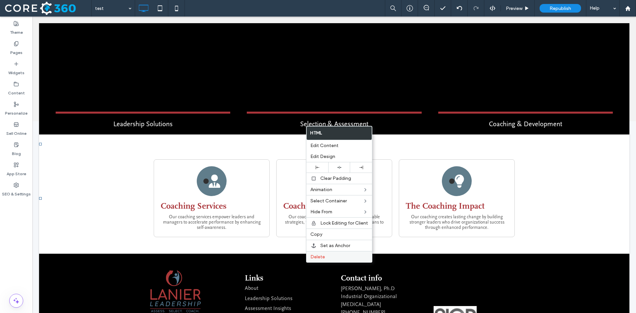
click at [345, 256] on label "Delete" at bounding box center [340, 257] width 58 height 6
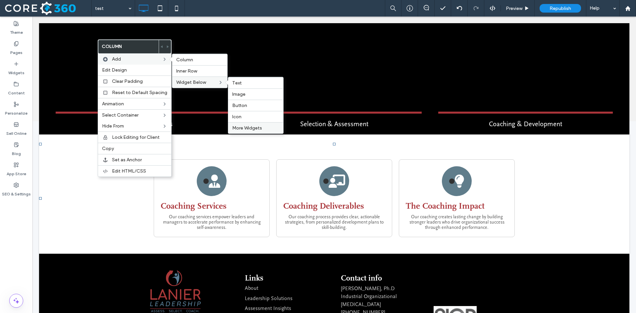
click at [252, 131] on span "More Widgets" at bounding box center [247, 128] width 30 height 6
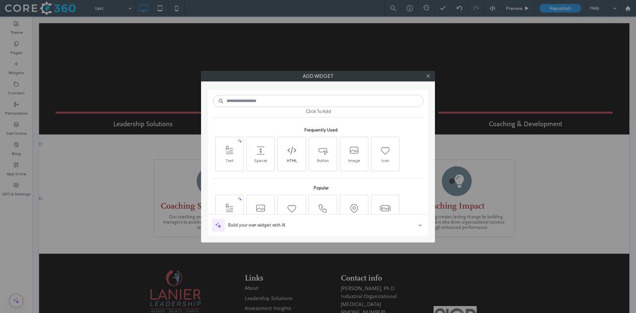
click at [290, 156] on span at bounding box center [292, 150] width 28 height 15
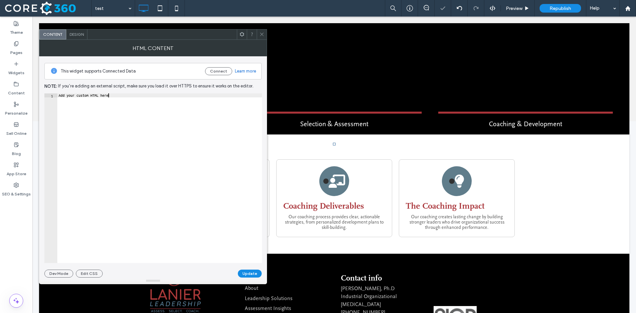
click at [148, 95] on div "Add your custom HTML here" at bounding box center [159, 182] width 205 height 178
paste textarea "Cursor at row 1"
type textarea "*******"
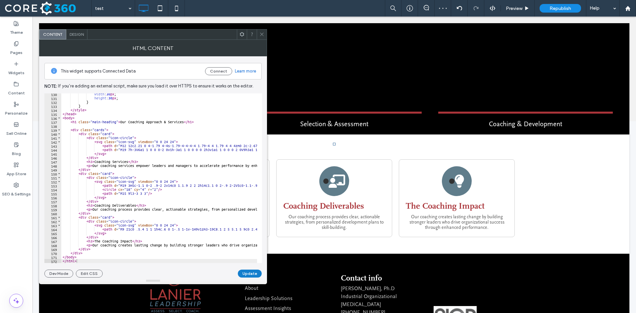
click at [251, 276] on button "Update" at bounding box center [250, 274] width 24 height 8
click at [262, 34] on use at bounding box center [261, 34] width 3 height 3
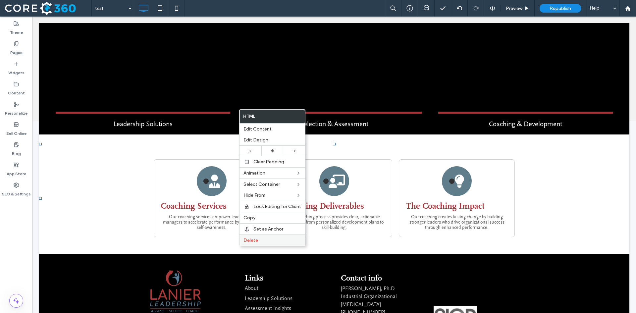
click at [260, 239] on label "Delete" at bounding box center [273, 241] width 58 height 6
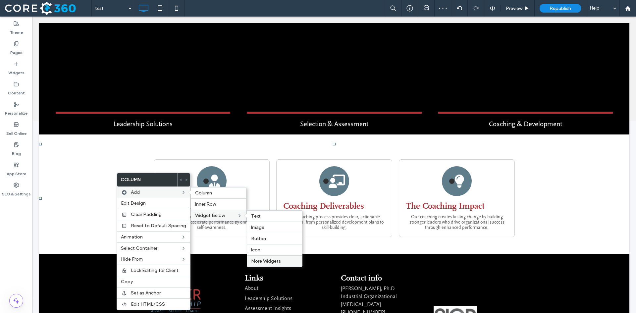
click at [275, 259] on span "More Widgets" at bounding box center [266, 262] width 30 height 6
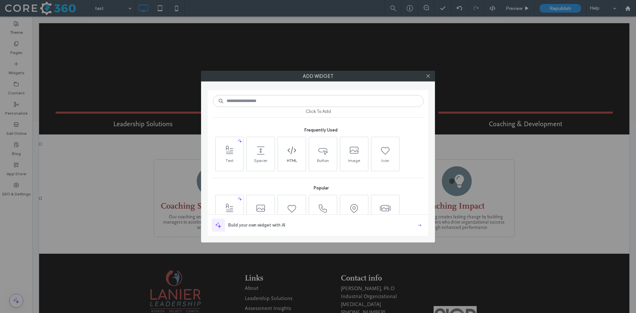
click at [300, 153] on span at bounding box center [292, 150] width 28 height 15
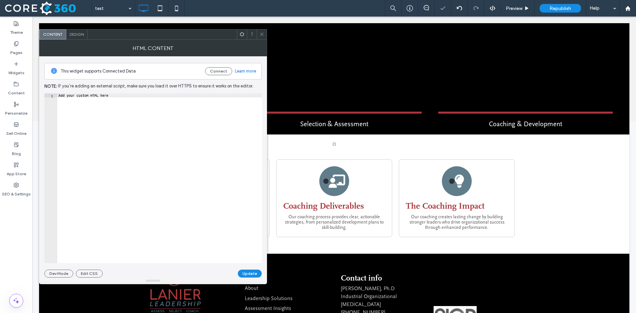
click at [132, 98] on div "Add your custom HTML here" at bounding box center [159, 182] width 205 height 178
paste textarea "Cursor at row 1"
type textarea "*******"
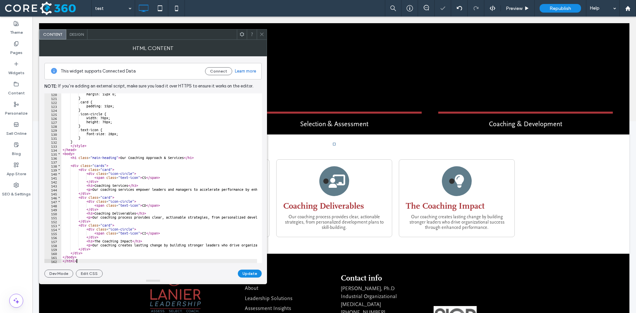
scroll to position [475, 0]
click at [255, 272] on button "Update" at bounding box center [250, 274] width 24 height 8
click at [262, 39] on span at bounding box center [262, 34] width 5 height 10
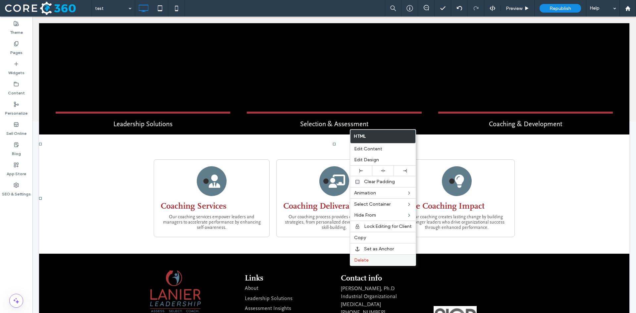
click at [388, 262] on label "Delete" at bounding box center [383, 261] width 58 height 6
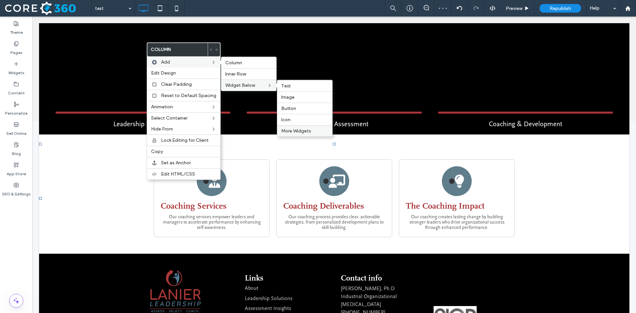
click at [304, 131] on span "More Widgets" at bounding box center [296, 131] width 30 height 6
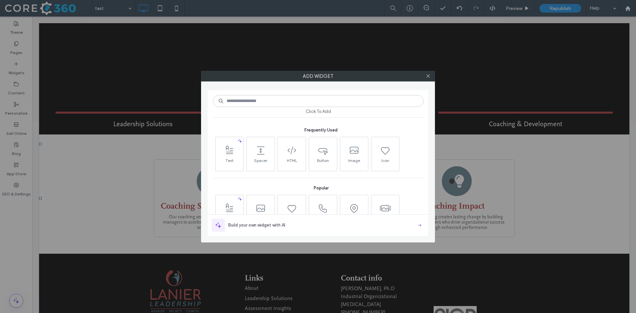
drag, startPoint x: 289, startPoint y: 151, endPoint x: 209, endPoint y: 162, distance: 81.0
click at [289, 151] on icon at bounding box center [292, 150] width 11 height 11
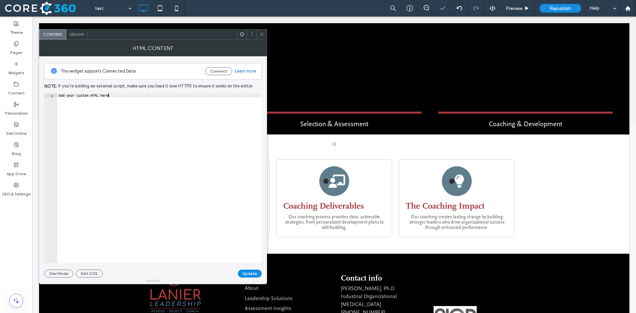
click at [122, 101] on div "Add your custom HTML here" at bounding box center [159, 182] width 205 height 178
paste textarea "Cursor at row 1"
type textarea "*******"
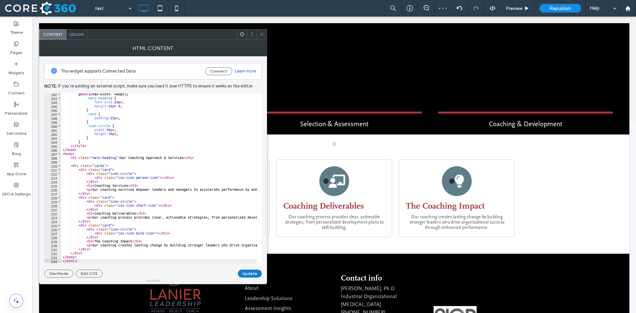
click at [252, 273] on button "Update" at bounding box center [250, 274] width 24 height 8
click at [262, 35] on icon at bounding box center [262, 34] width 5 height 5
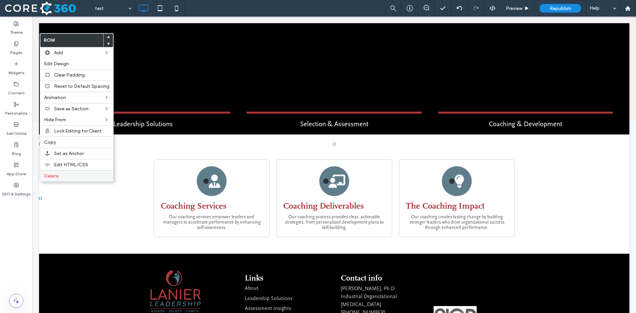
click at [74, 178] on label "Delete" at bounding box center [76, 176] width 65 height 6
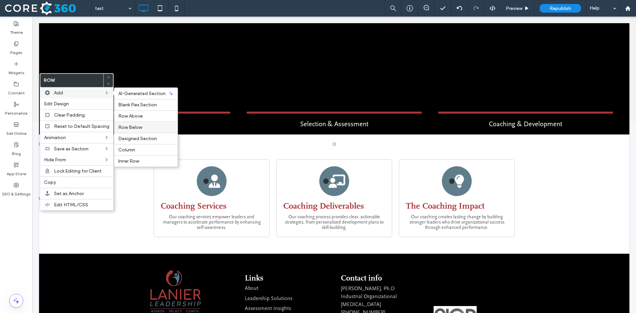
click at [147, 125] on label "Row Below" at bounding box center [145, 128] width 55 height 6
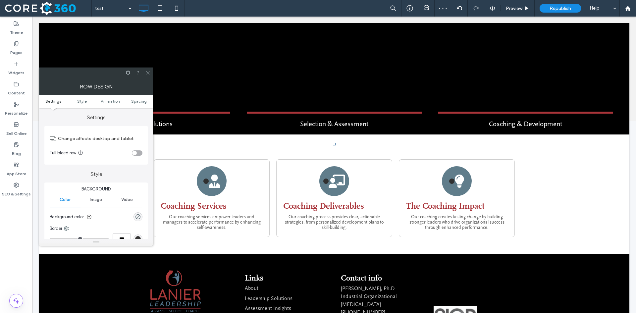
click at [141, 152] on div "toggle" at bounding box center [137, 152] width 11 height 5
click at [149, 75] on icon at bounding box center [148, 72] width 5 height 5
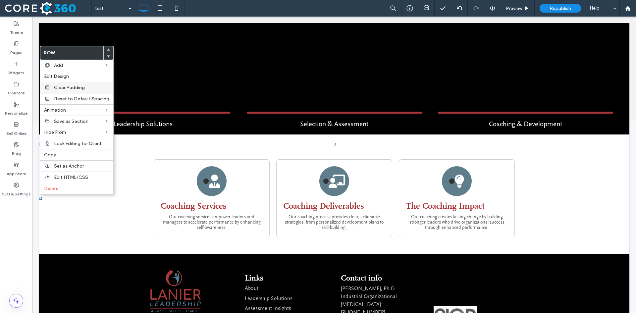
click at [66, 89] on span "Clear Padding" at bounding box center [69, 88] width 31 height 6
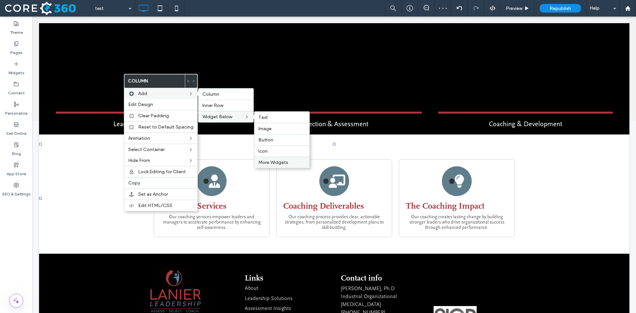
click at [284, 166] on div "More Widgets" at bounding box center [282, 162] width 55 height 11
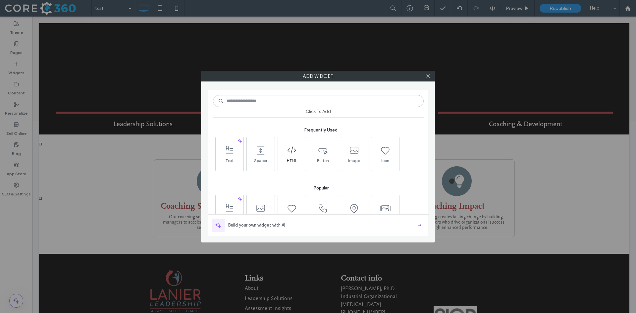
click at [289, 156] on span at bounding box center [292, 150] width 28 height 15
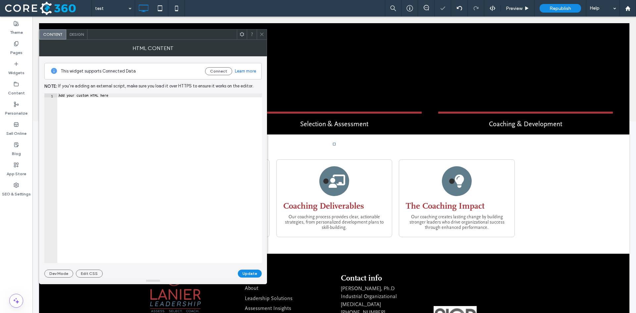
click at [137, 93] on div "Add your custom HTML here" at bounding box center [159, 182] width 205 height 178
paste textarea "Cursor at row 234"
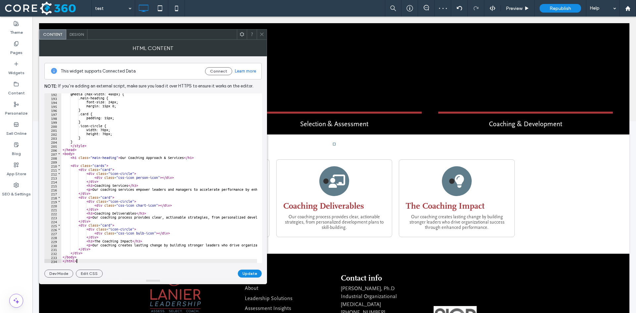
type textarea "*******"
click at [255, 273] on button "Update" at bounding box center [250, 274] width 24 height 8
click at [263, 35] on icon at bounding box center [262, 34] width 5 height 5
